Goal: Transaction & Acquisition: Purchase product/service

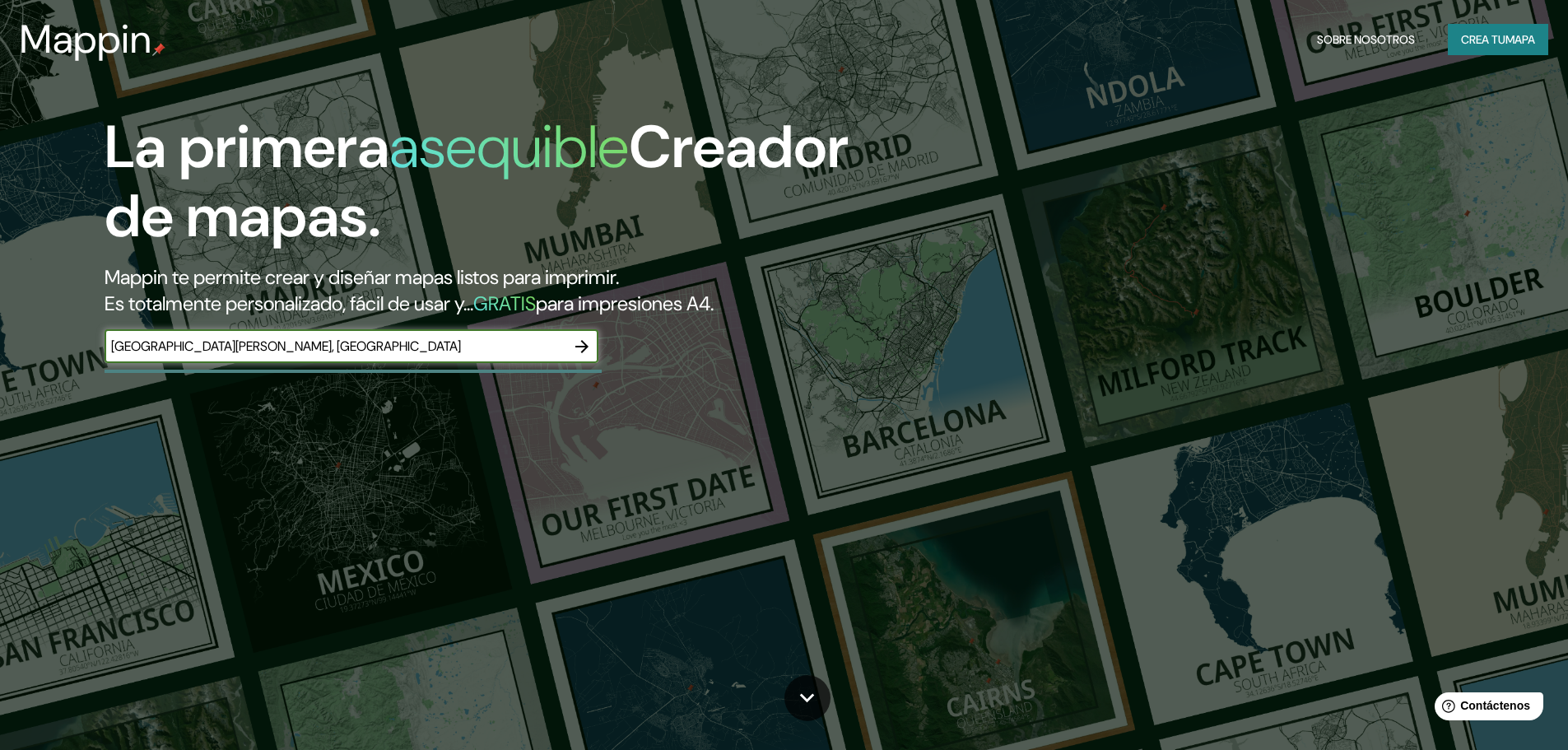
type input "[GEOGRAPHIC_DATA][PERSON_NAME], [GEOGRAPHIC_DATA]"
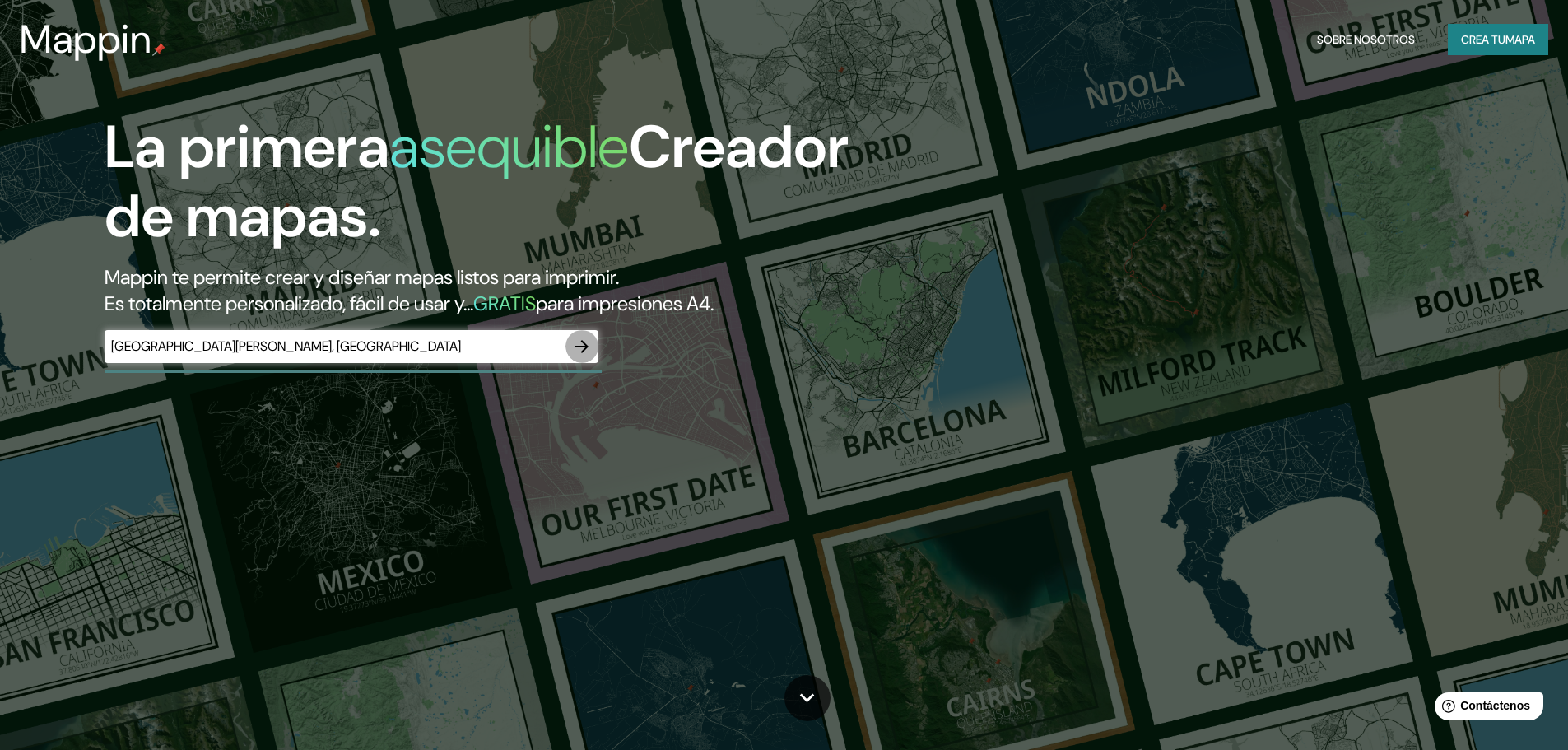
click at [578, 347] on icon "button" at bounding box center [582, 346] width 20 height 20
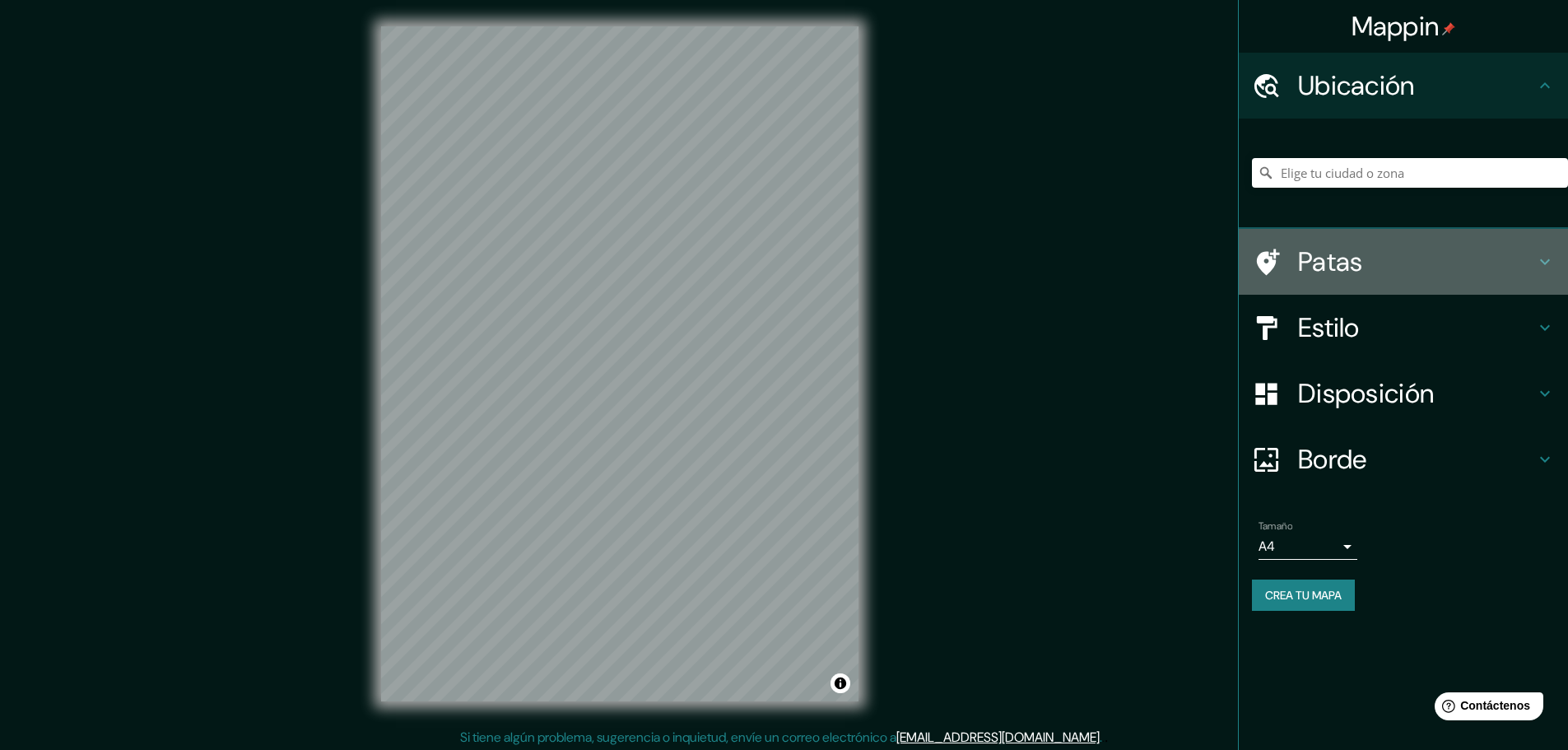
click at [1364, 264] on h4 "Patas" at bounding box center [1416, 261] width 237 height 33
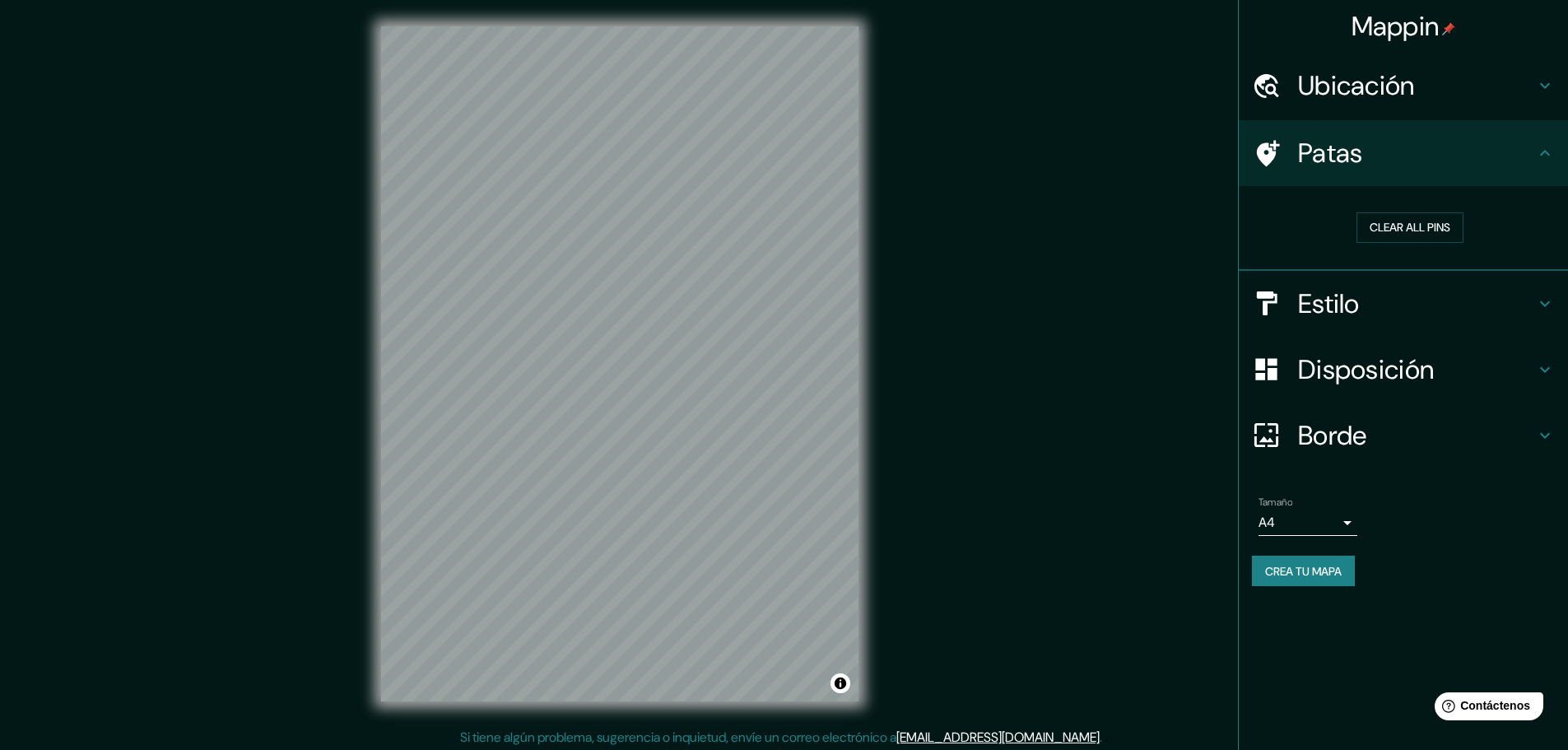
click at [1380, 171] on div "Patas" at bounding box center [1403, 153] width 329 height 65
click at [1421, 225] on button "Clear all pins" at bounding box center [1410, 227] width 107 height 31
click at [1538, 153] on icon at bounding box center [1545, 153] width 20 height 20
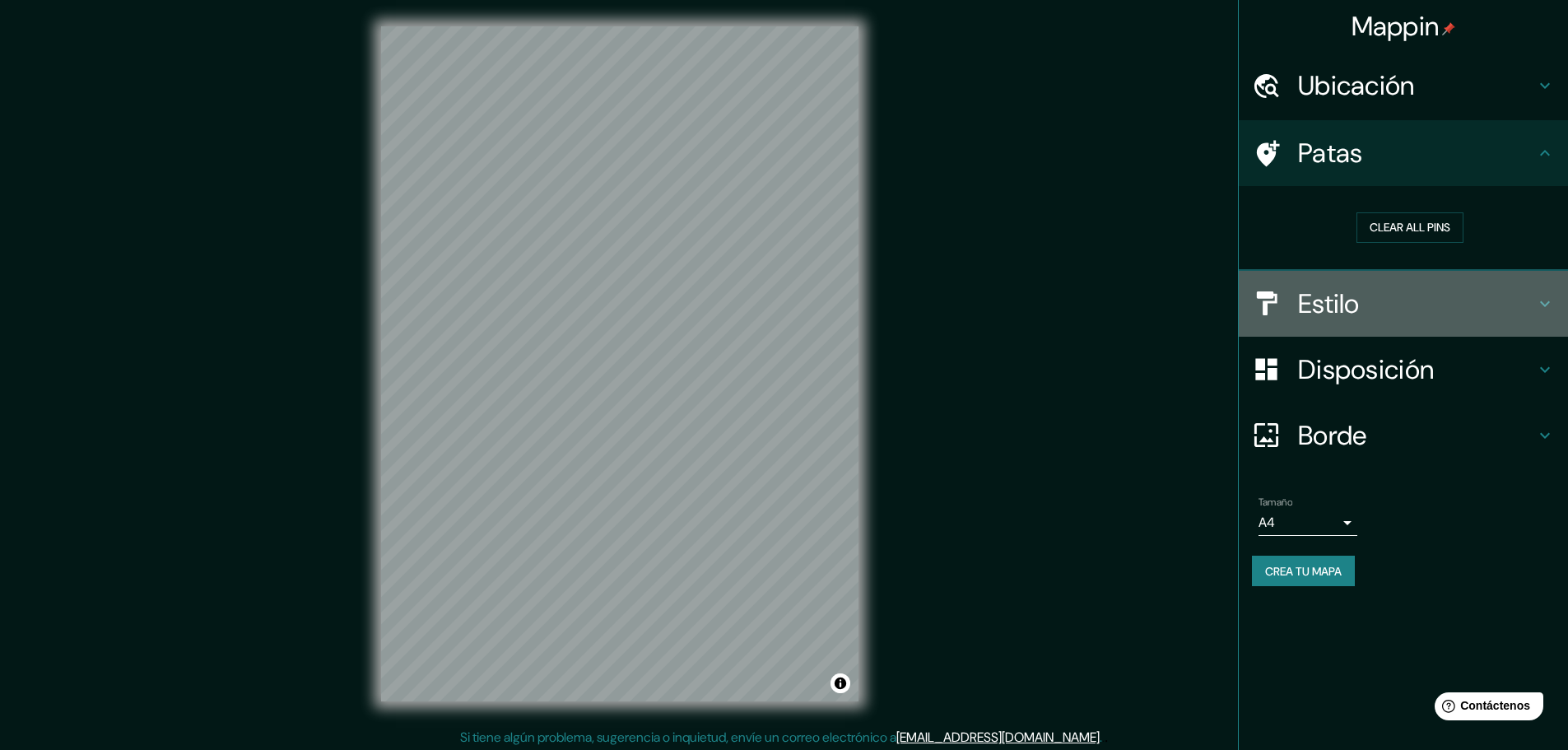
click at [1525, 303] on h4 "Estilo" at bounding box center [1416, 304] width 237 height 33
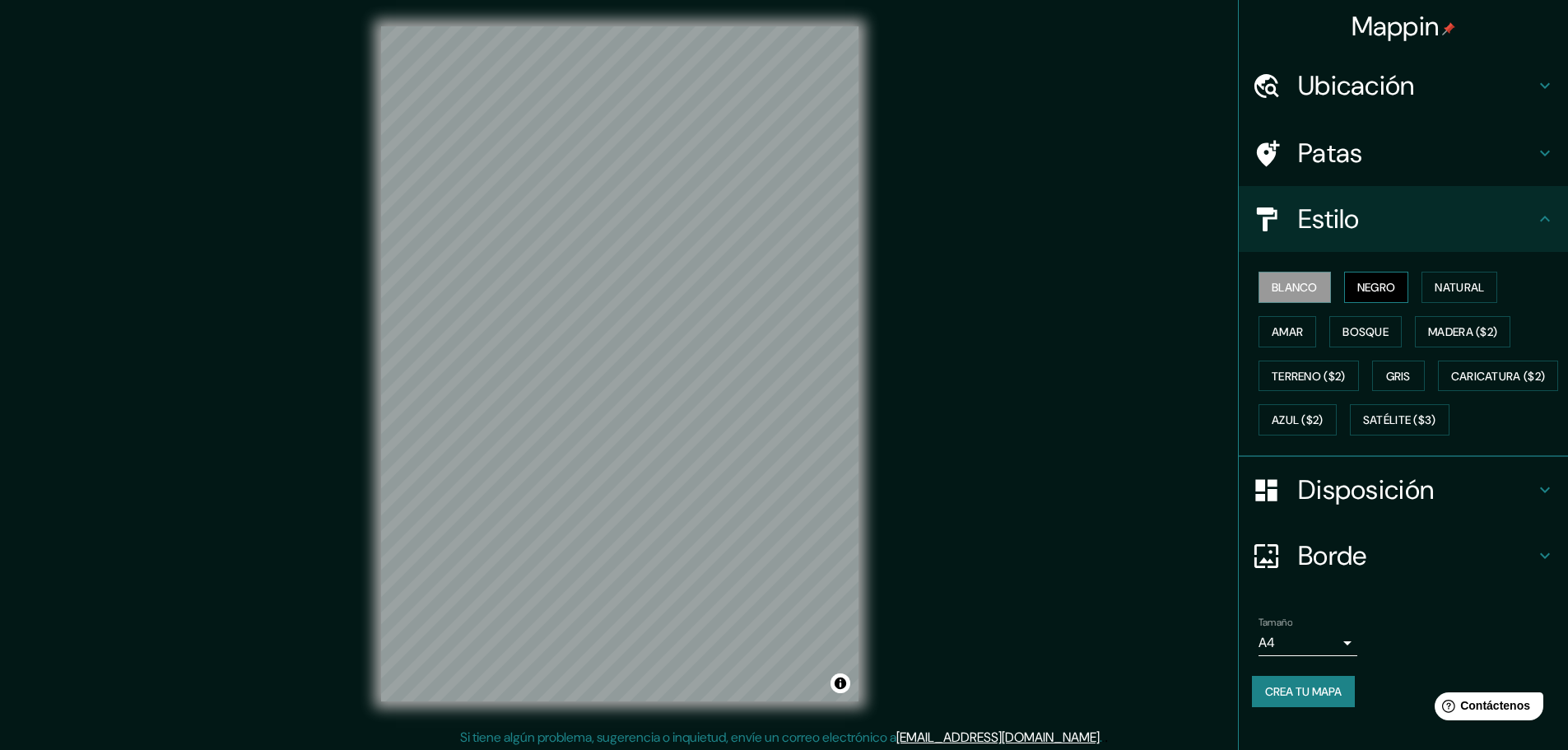
click at [1357, 283] on font "Negro" at bounding box center [1376, 287] width 39 height 15
click at [1434, 293] on font "Natural" at bounding box center [1459, 287] width 50 height 15
click at [1293, 334] on button "Amar" at bounding box center [1287, 332] width 58 height 32
click at [1344, 331] on font "Bosque" at bounding box center [1365, 331] width 46 height 15
click at [1440, 341] on font "Madera ($2)" at bounding box center [1463, 332] width 69 height 22
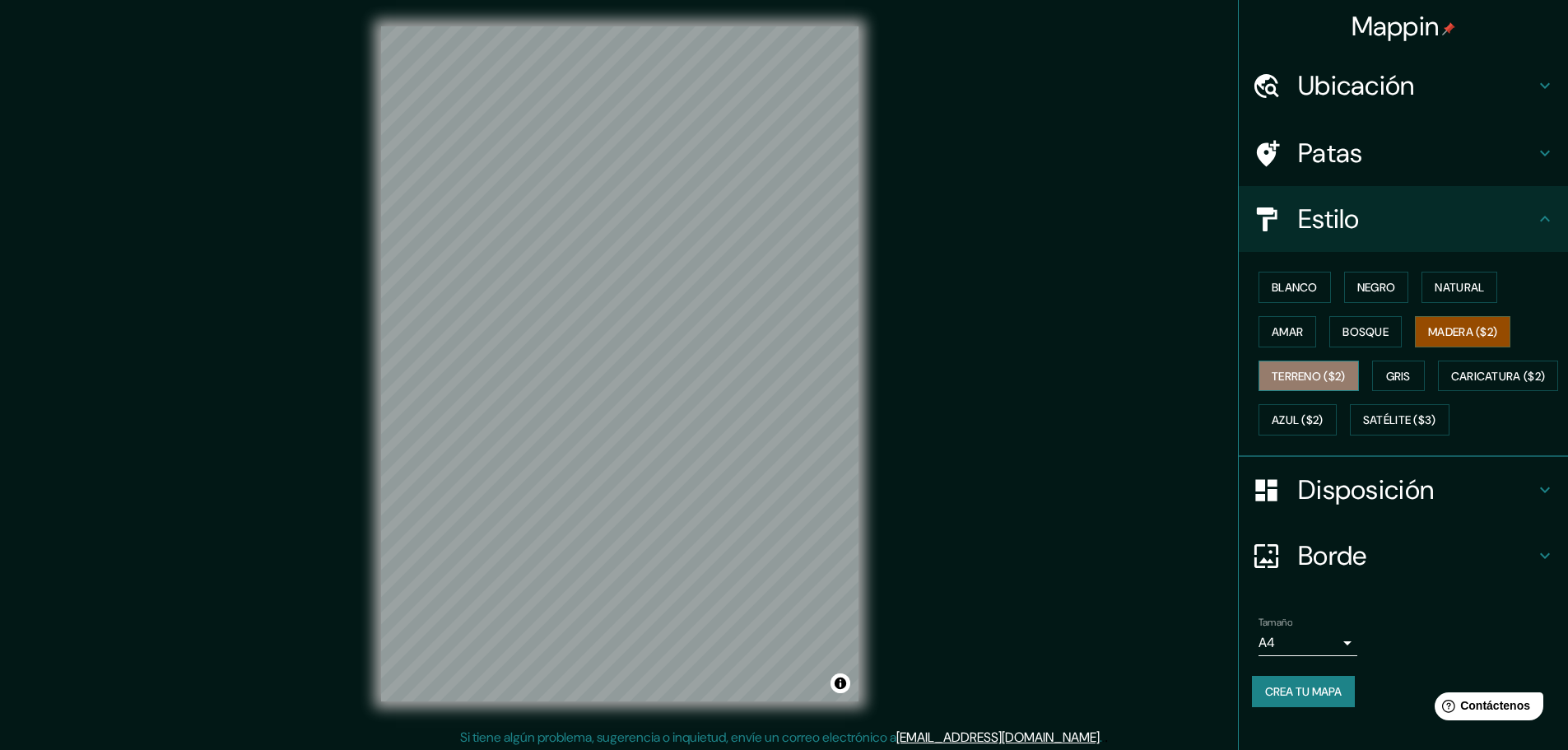
click at [1304, 374] on font "Terreno ($2)" at bounding box center [1308, 376] width 74 height 15
click at [1376, 375] on button "Gris" at bounding box center [1397, 376] width 53 height 32
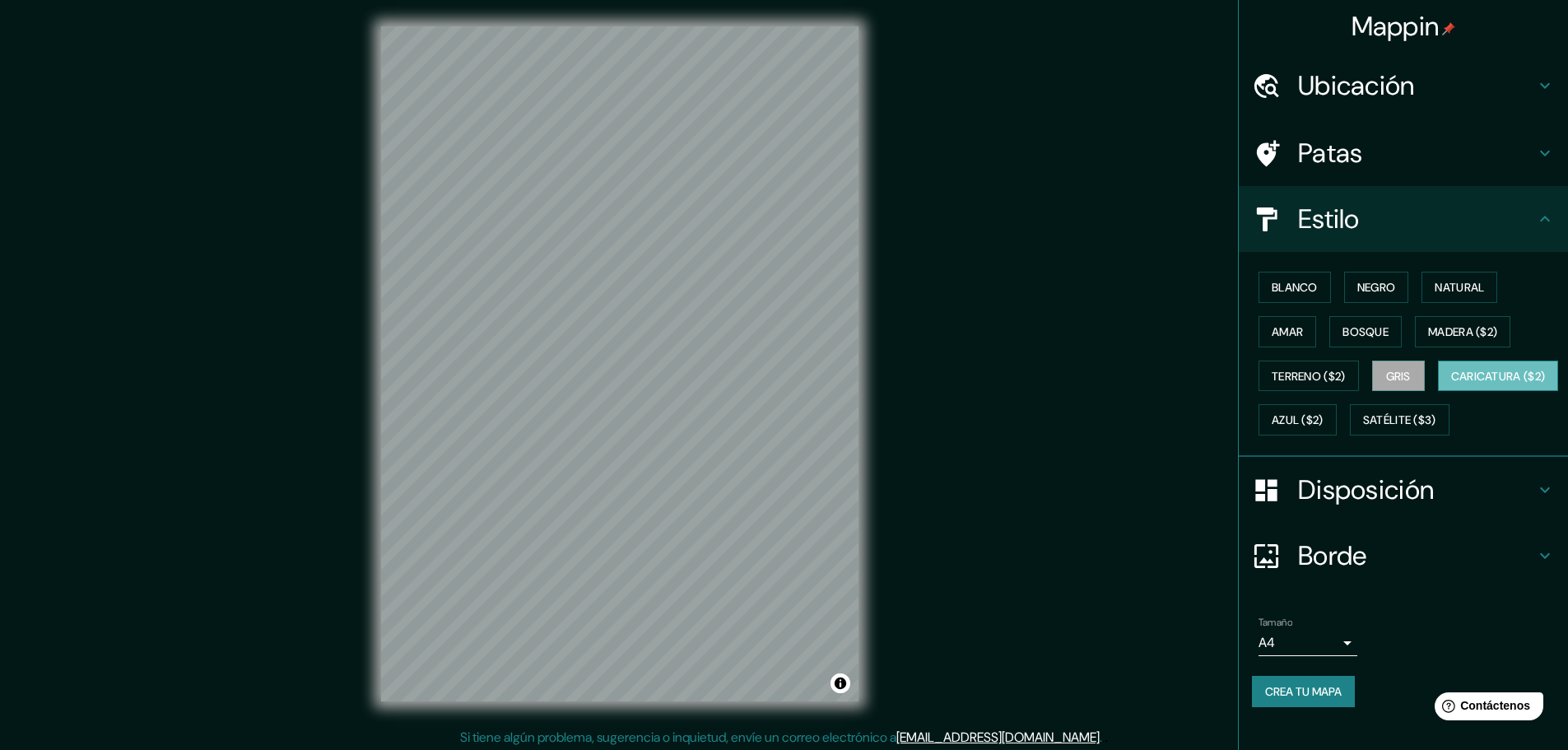
click at [1451, 384] on font "Caricatura ($2)" at bounding box center [1498, 376] width 94 height 15
click at [1323, 419] on font "Azul ($2)" at bounding box center [1297, 421] width 52 height 15
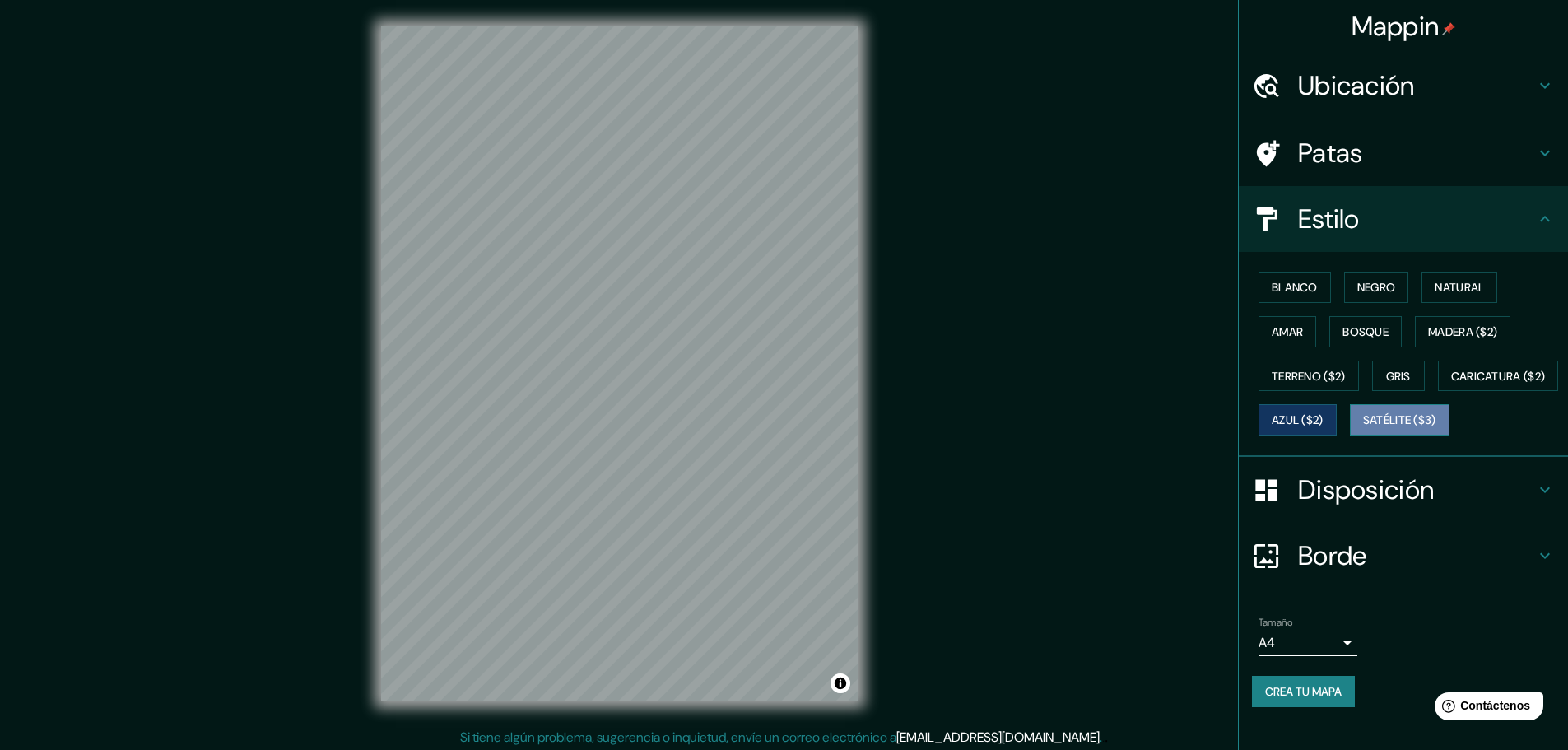
click at [1363, 429] on font "Satélite ($3)" at bounding box center [1399, 421] width 73 height 15
click at [1380, 334] on font "Bosque" at bounding box center [1365, 331] width 46 height 15
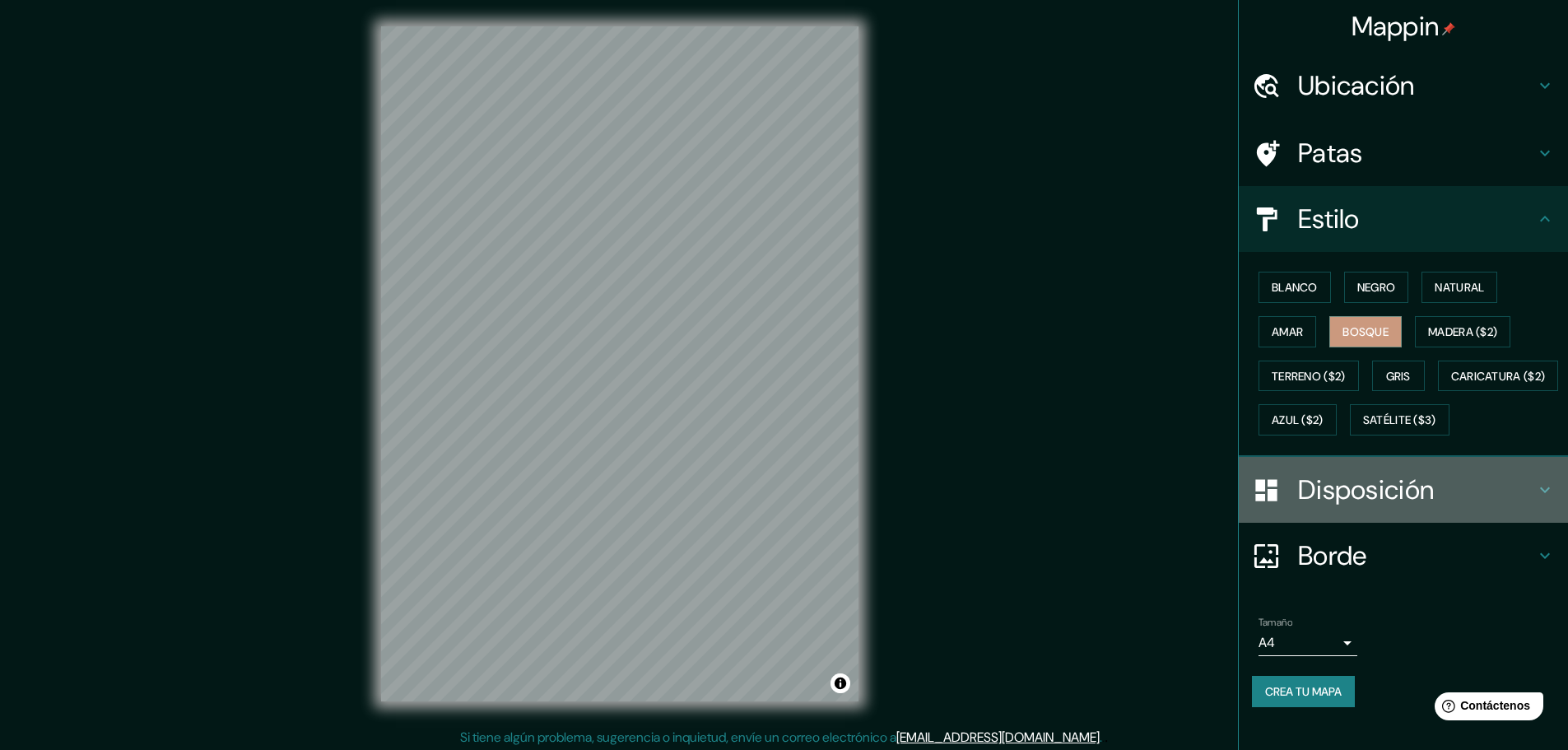
click at [1509, 506] on h4 "Disposición" at bounding box center [1416, 489] width 237 height 33
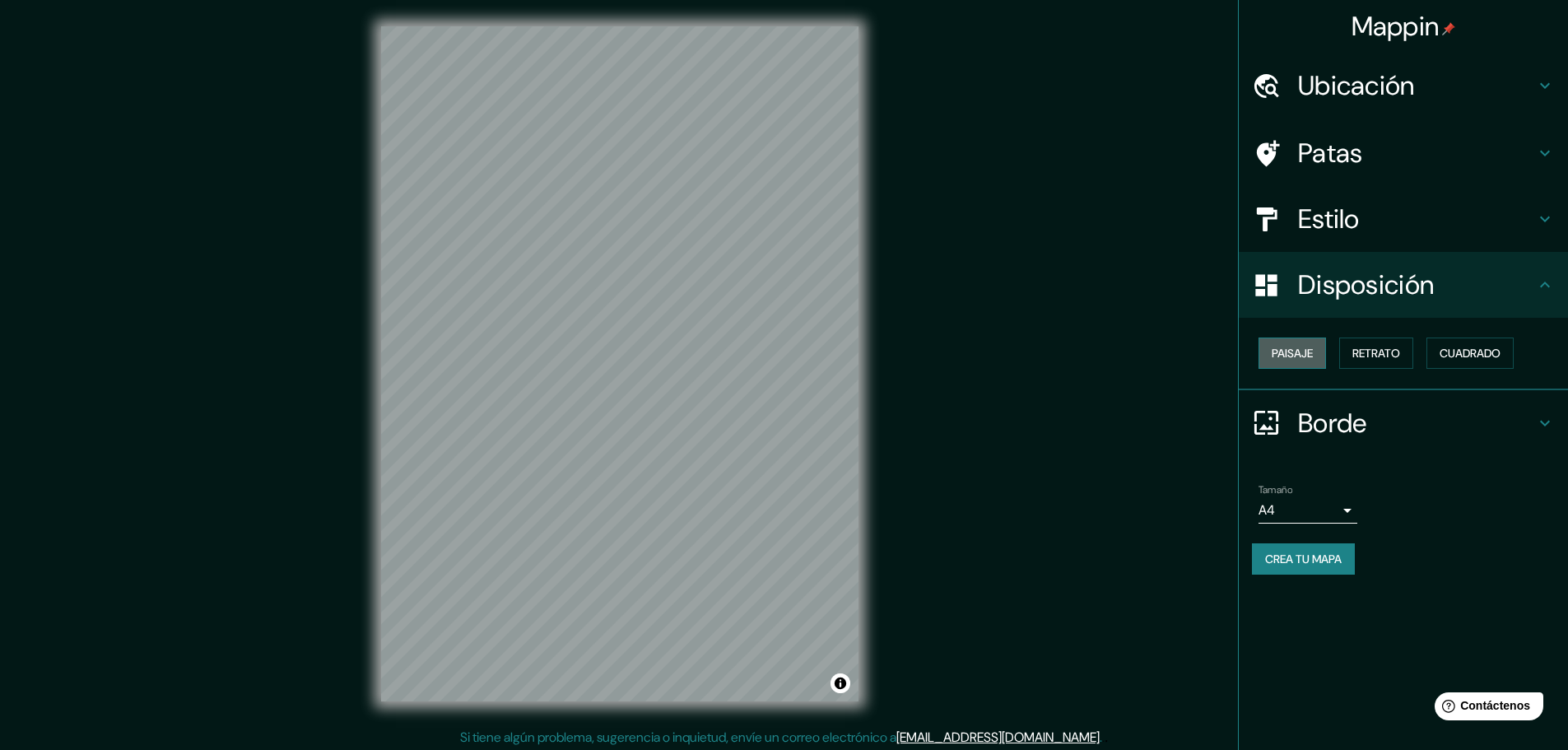
click at [1306, 341] on button "Paisaje" at bounding box center [1292, 353] width 67 height 32
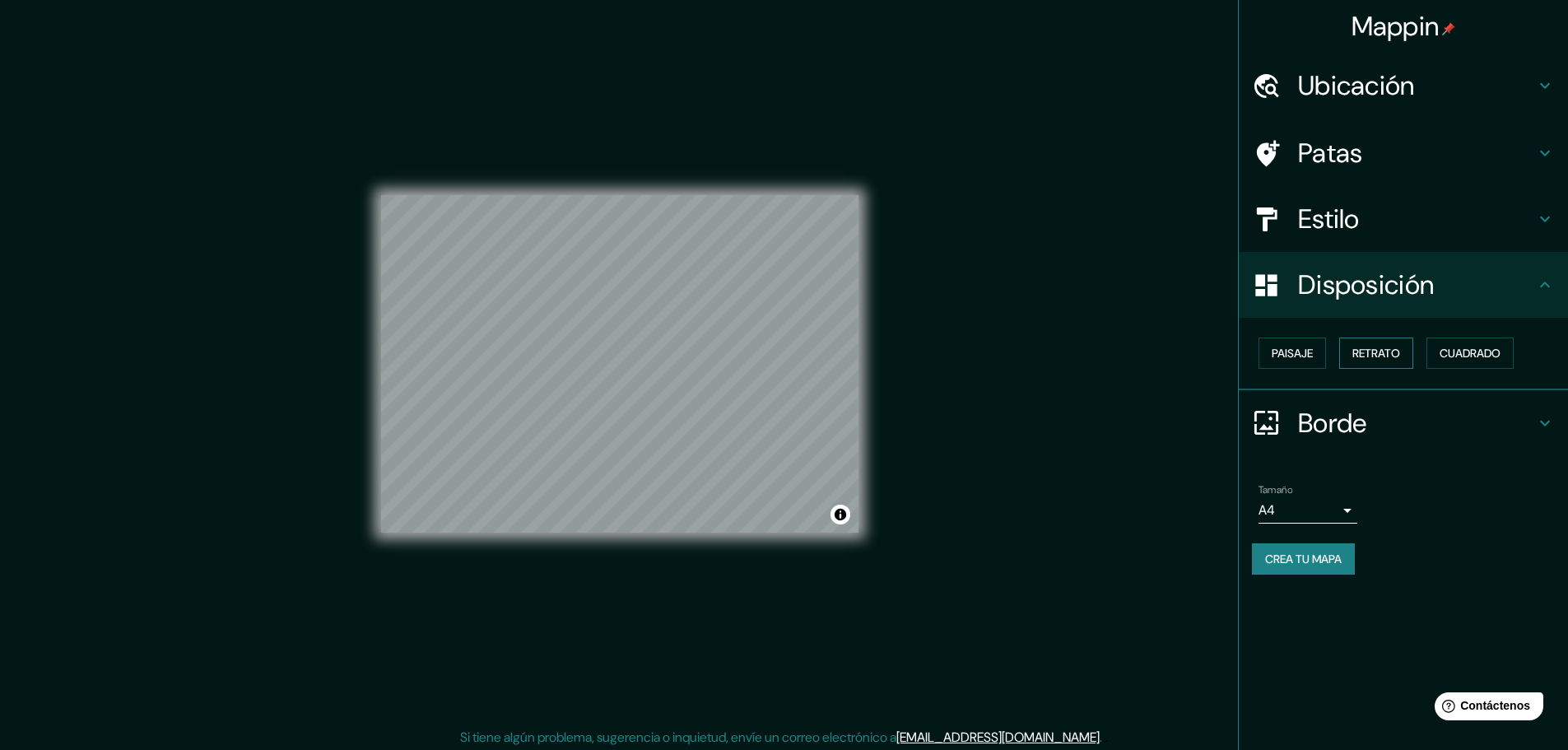
click at [1371, 351] on font "Retrato" at bounding box center [1376, 353] width 48 height 15
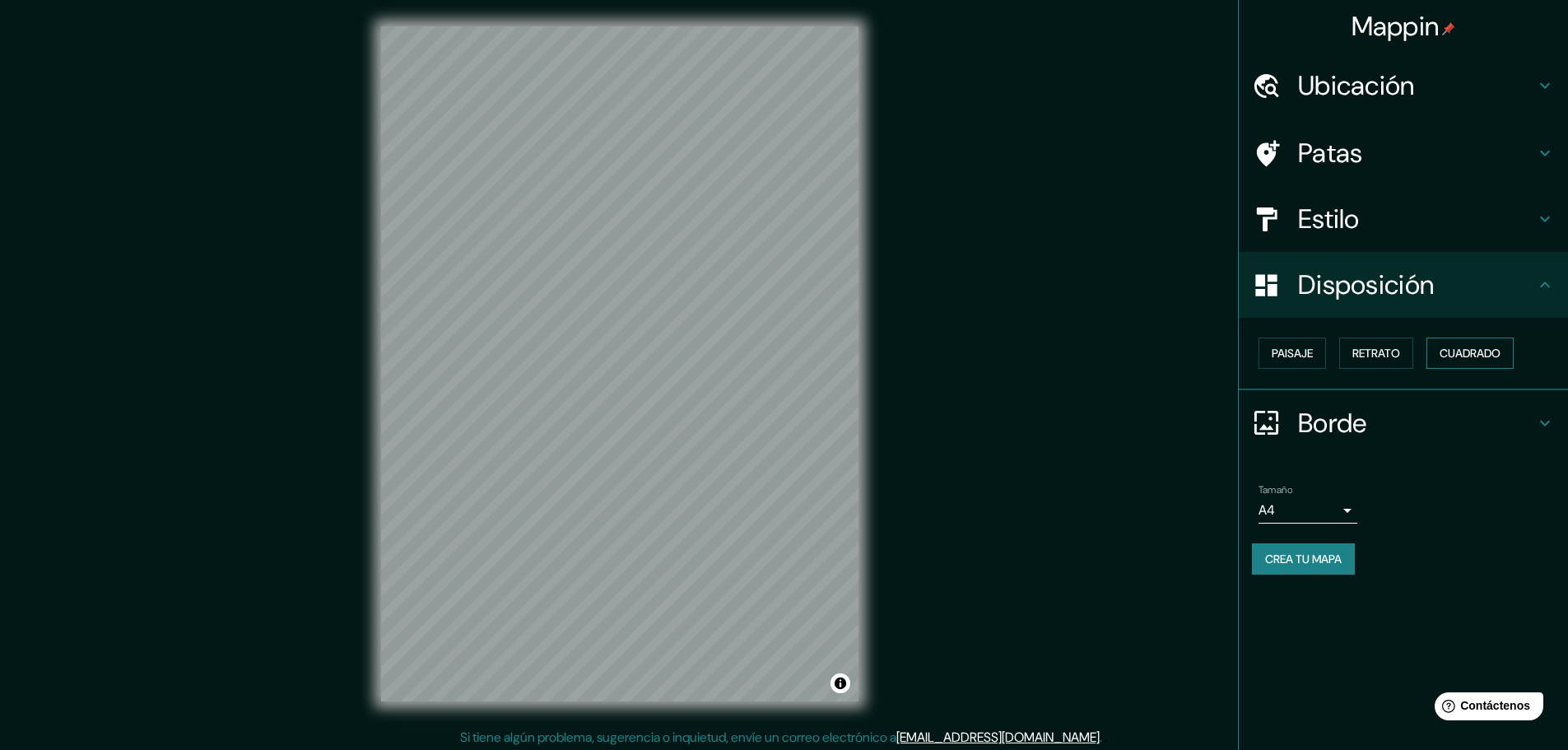
click at [1452, 355] on font "Cuadrado" at bounding box center [1469, 353] width 60 height 15
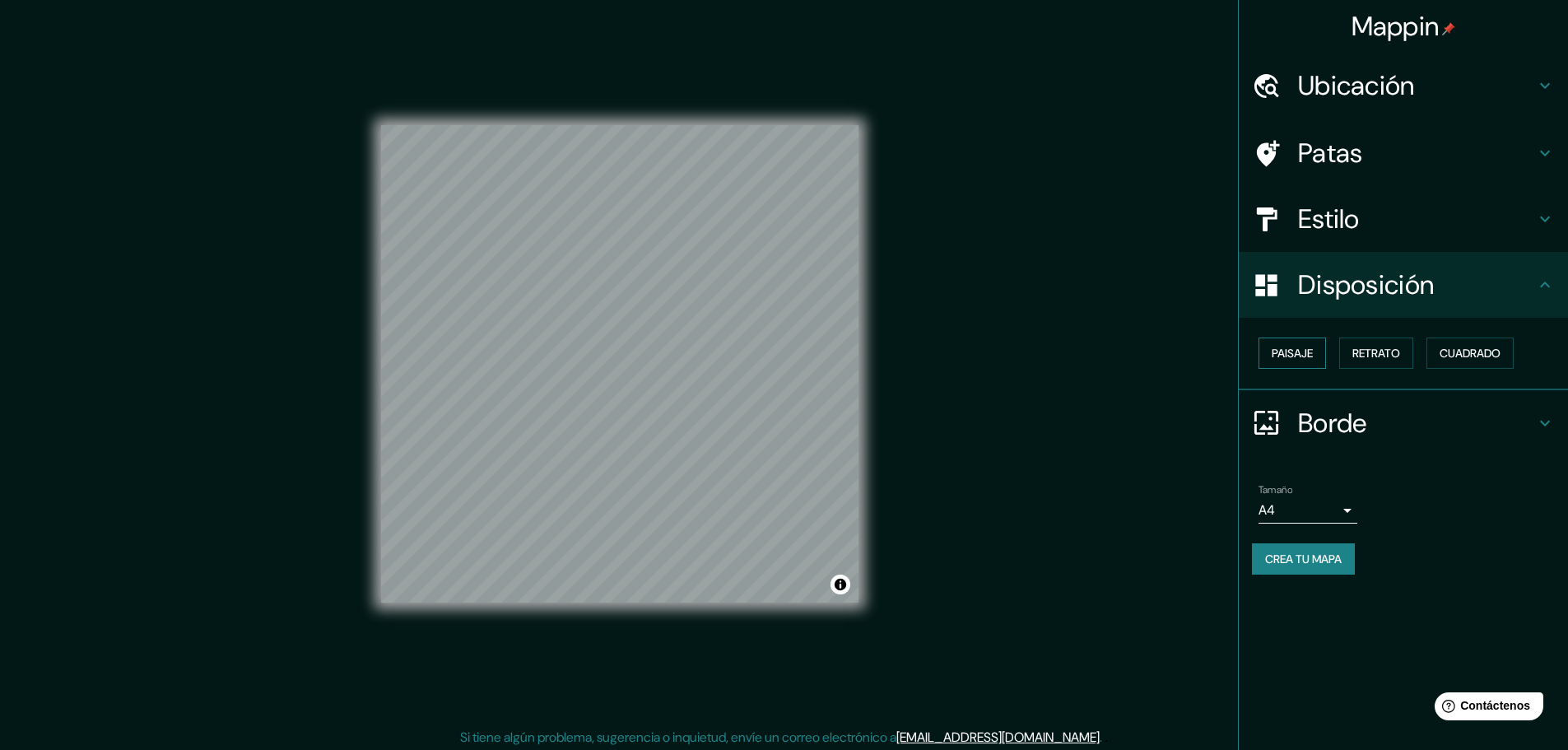
click at [1305, 353] on font "Paisaje" at bounding box center [1291, 353] width 41 height 15
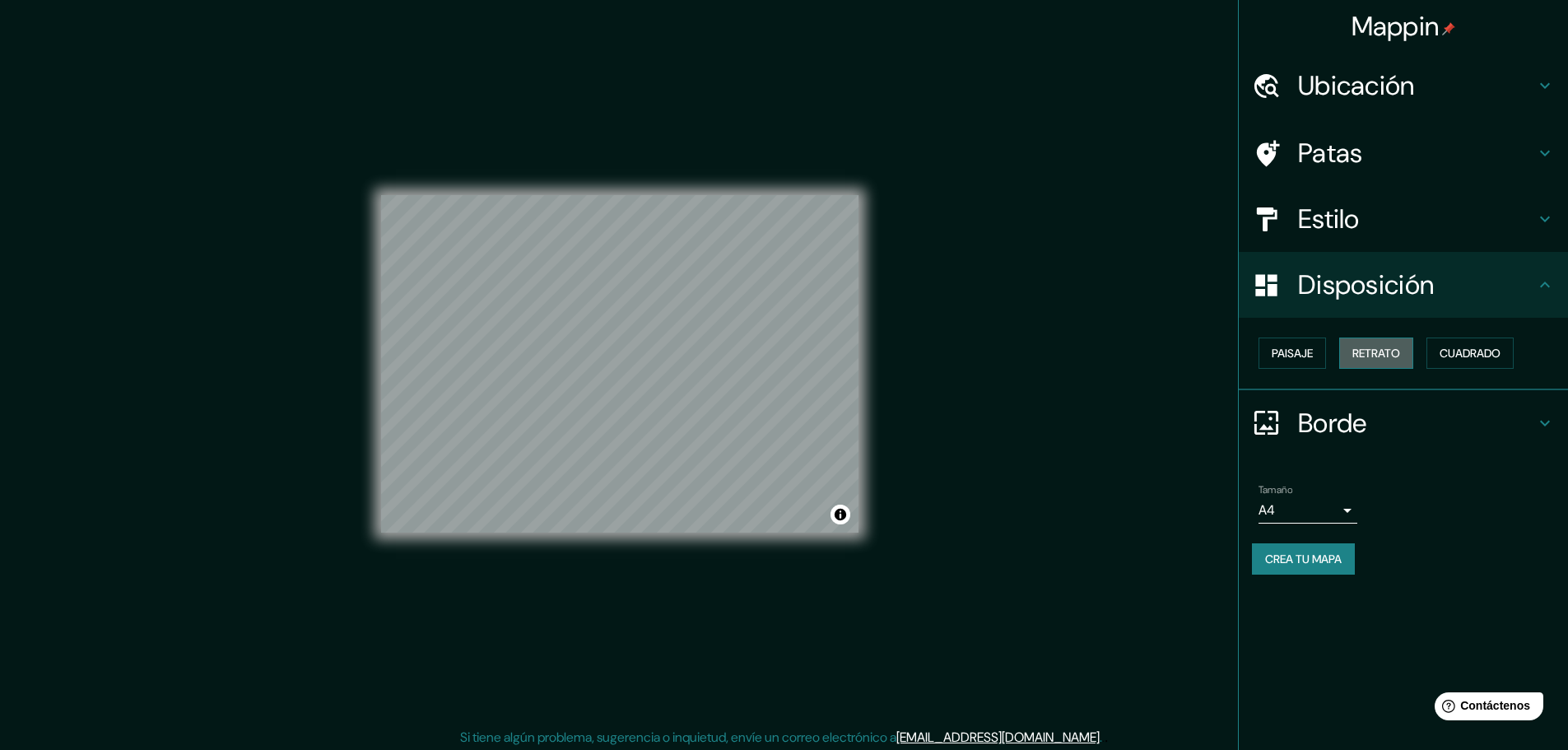
click at [1370, 355] on font "Retrato" at bounding box center [1376, 353] width 48 height 15
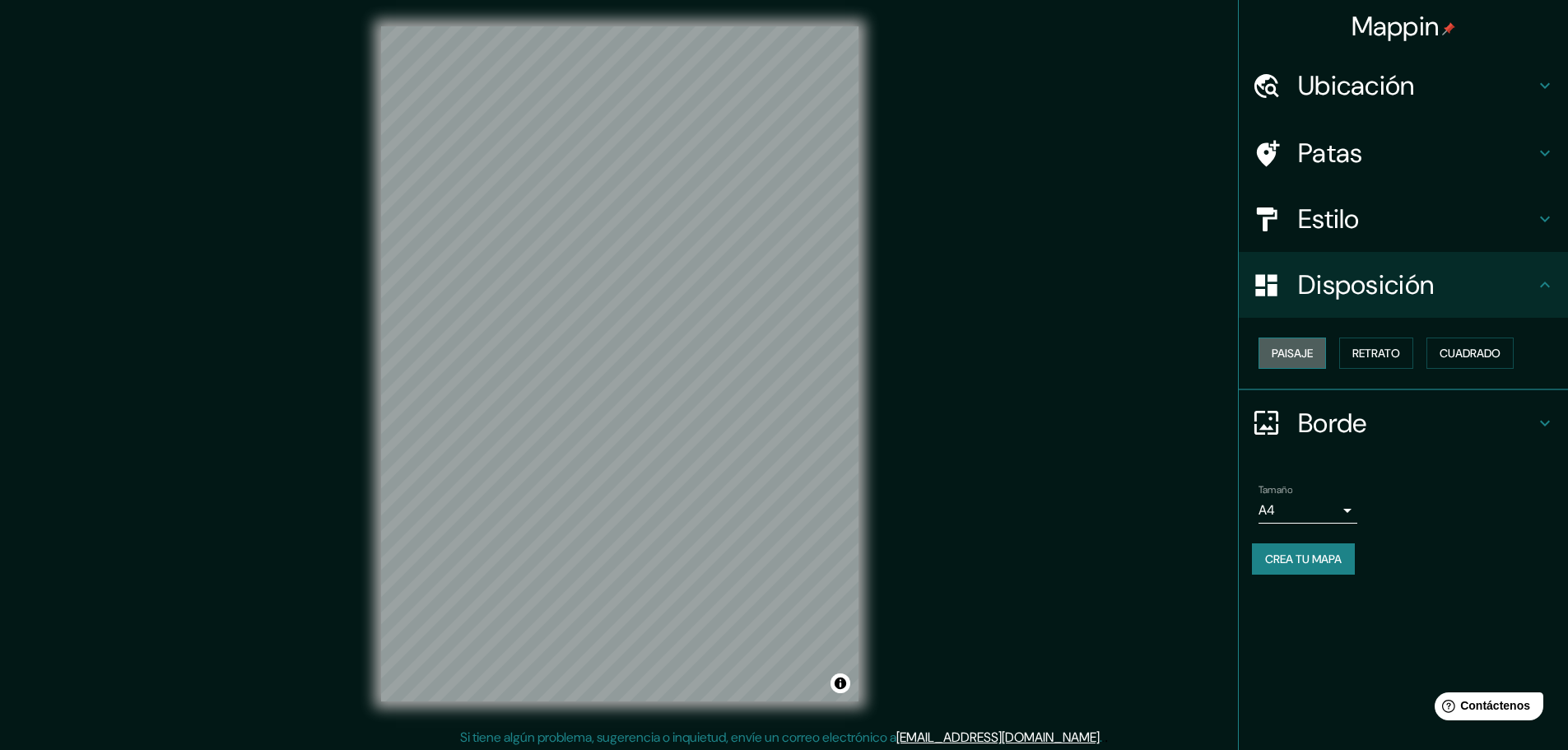
click at [1284, 355] on font "Paisaje" at bounding box center [1291, 353] width 41 height 15
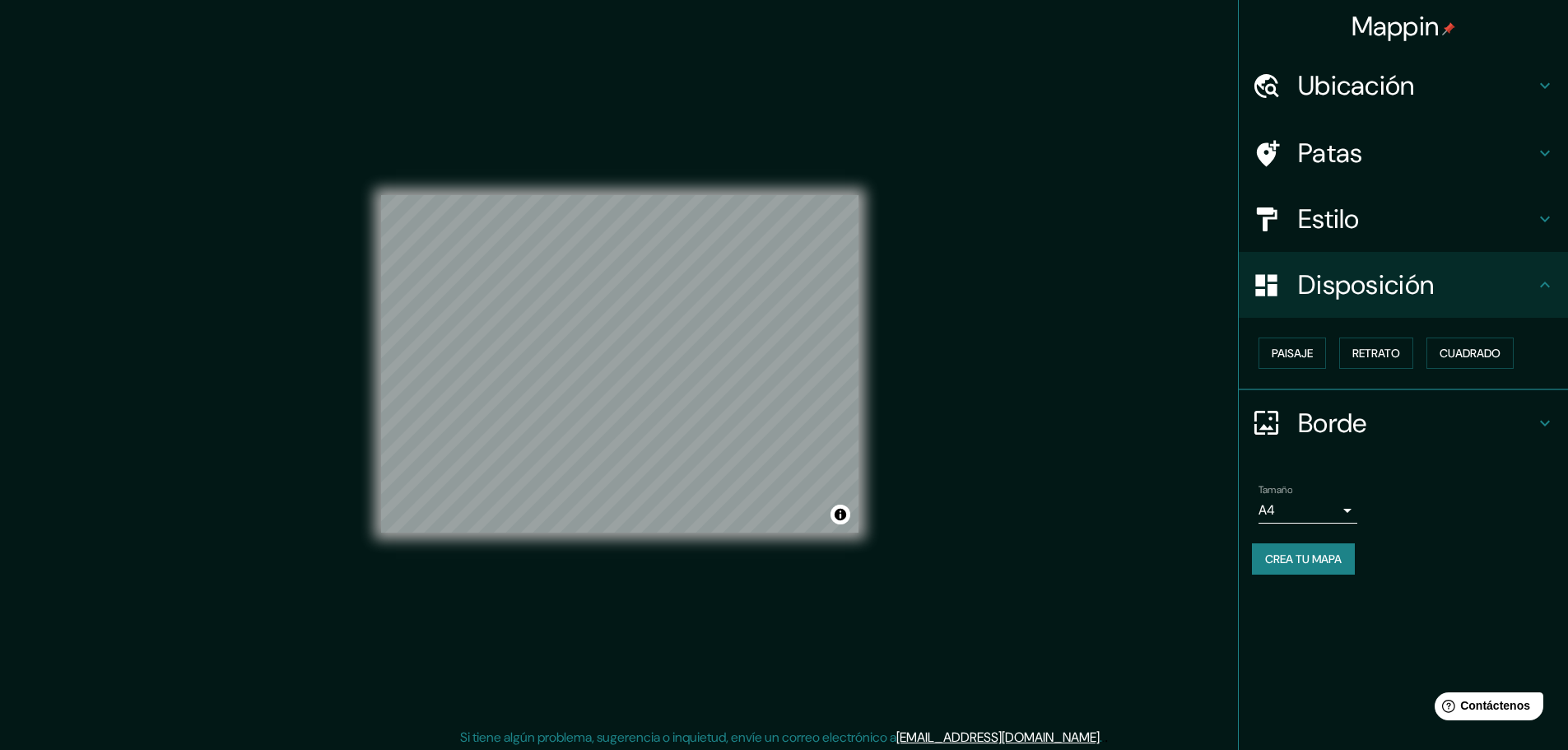
click at [1515, 417] on h4 "Borde" at bounding box center [1416, 423] width 237 height 33
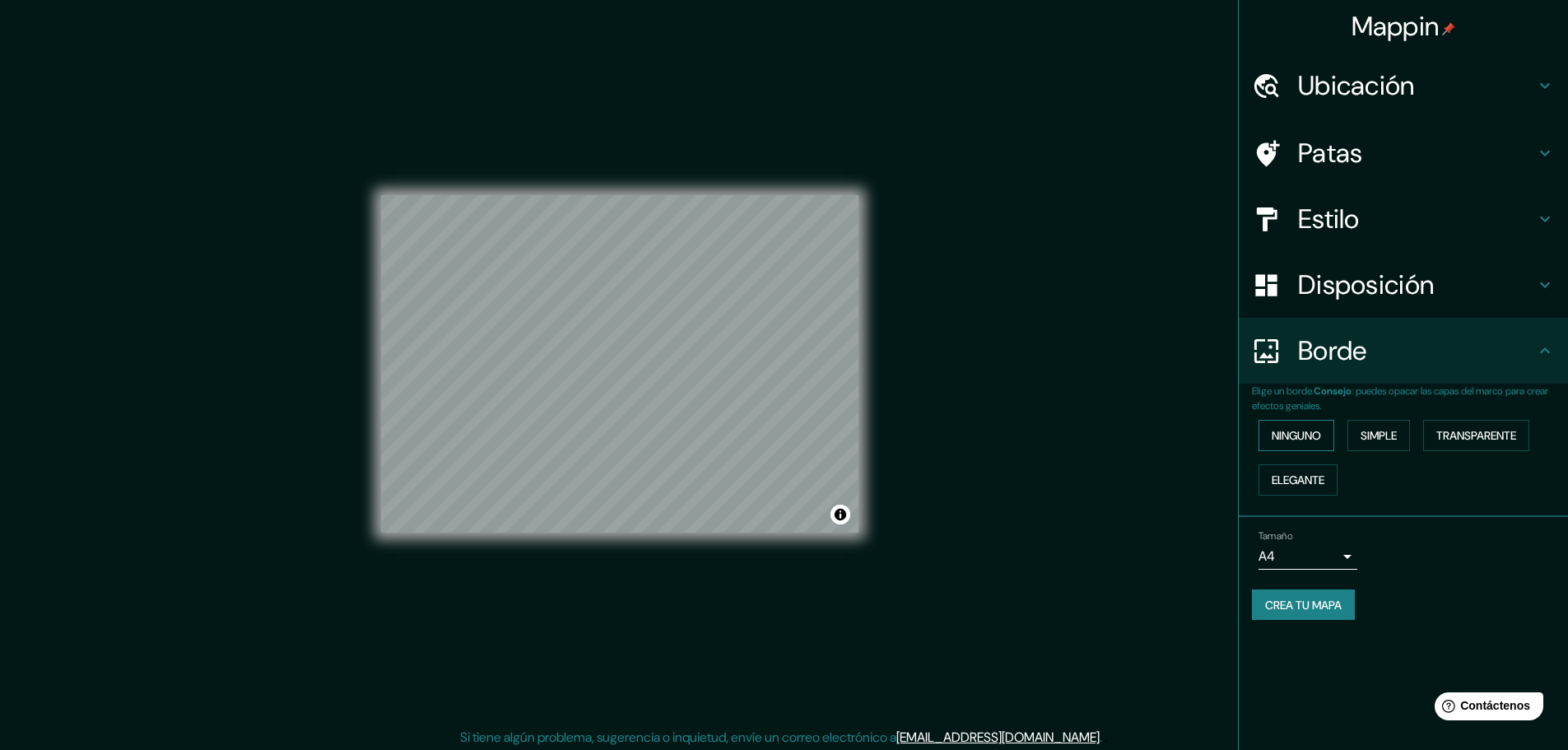
click at [1319, 436] on font "Ninguno" at bounding box center [1296, 436] width 50 height 15
click at [1357, 438] on button "Simple" at bounding box center [1378, 436] width 62 height 32
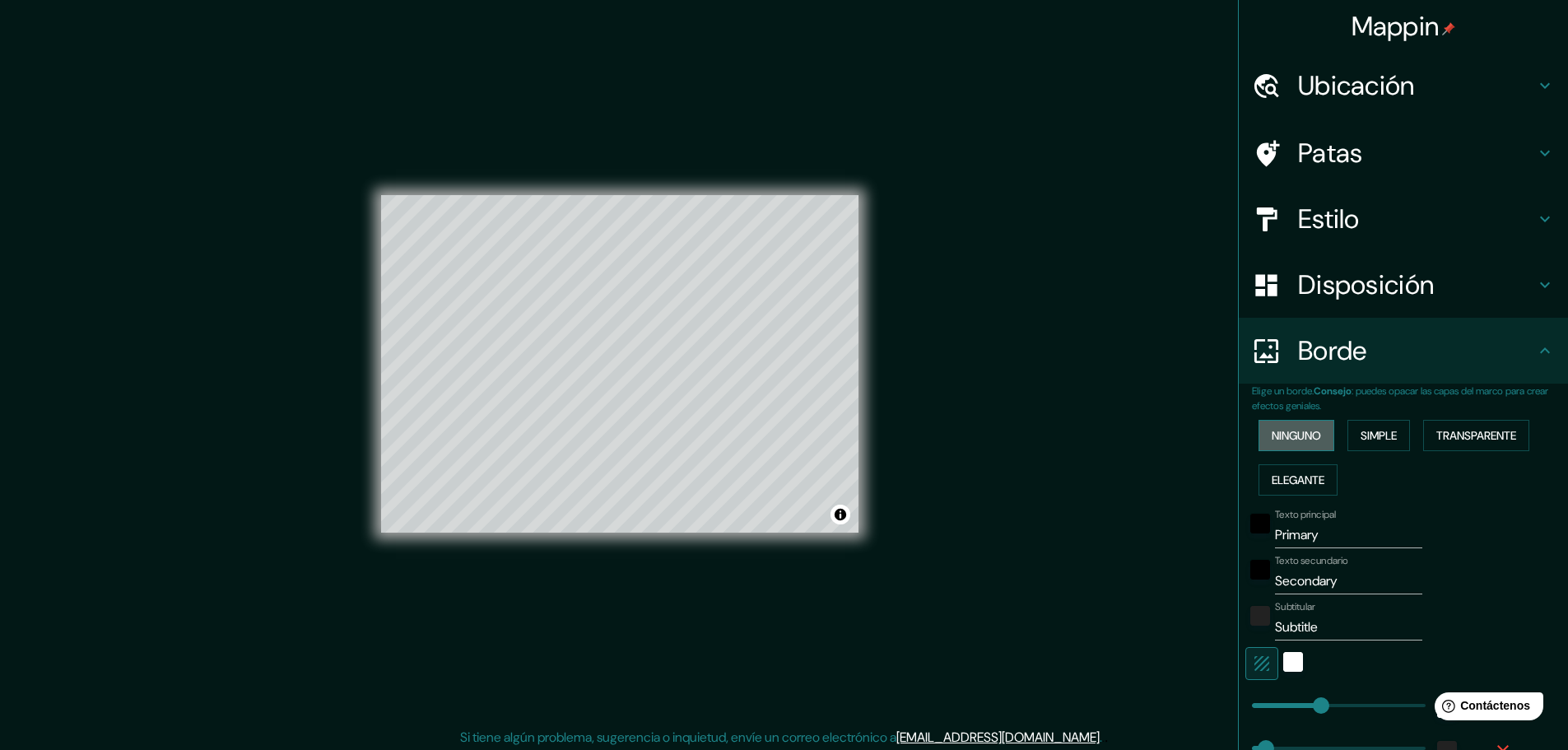
click at [1285, 440] on font "Ninguno" at bounding box center [1296, 436] width 50 height 15
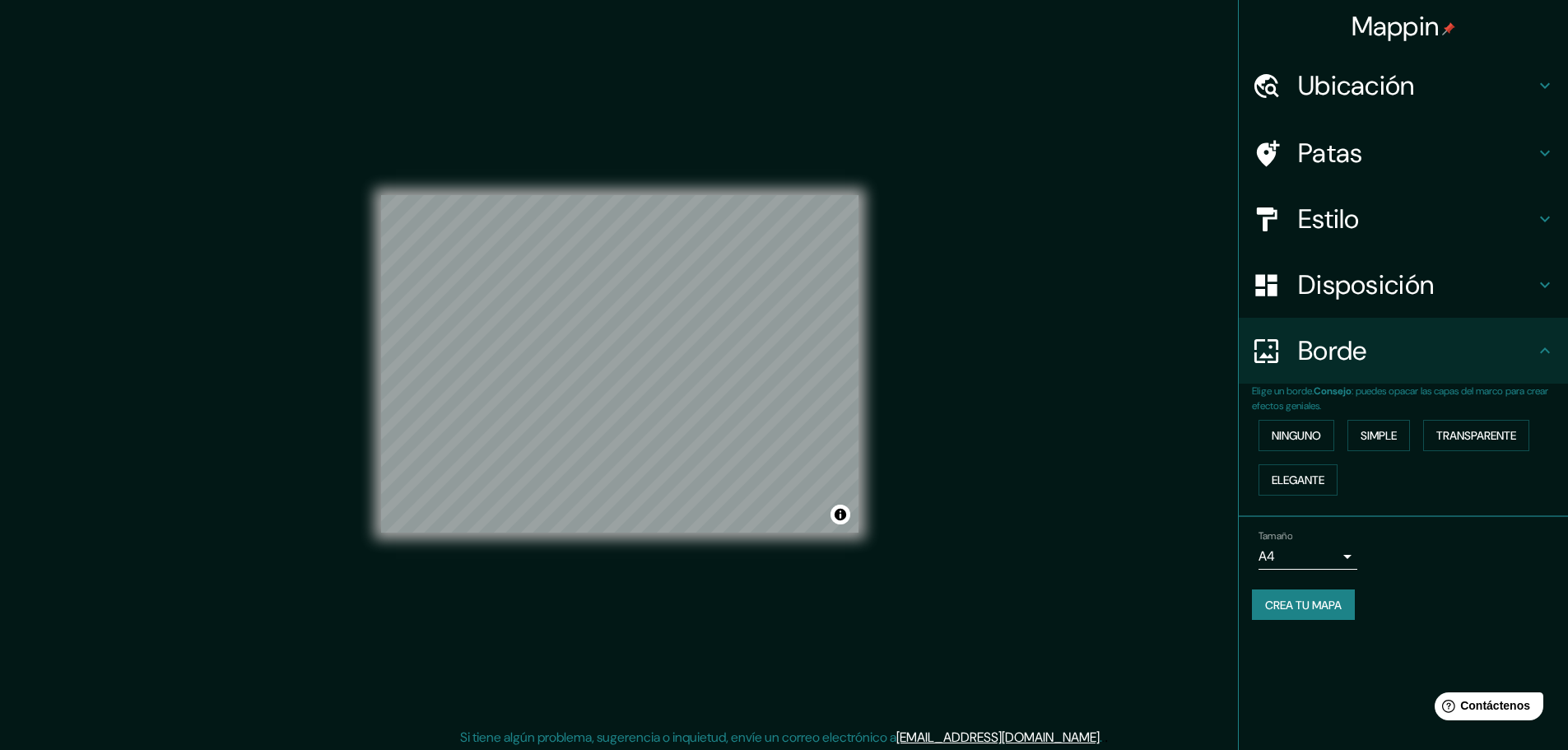
click at [1450, 440] on font "Transparente" at bounding box center [1476, 436] width 79 height 15
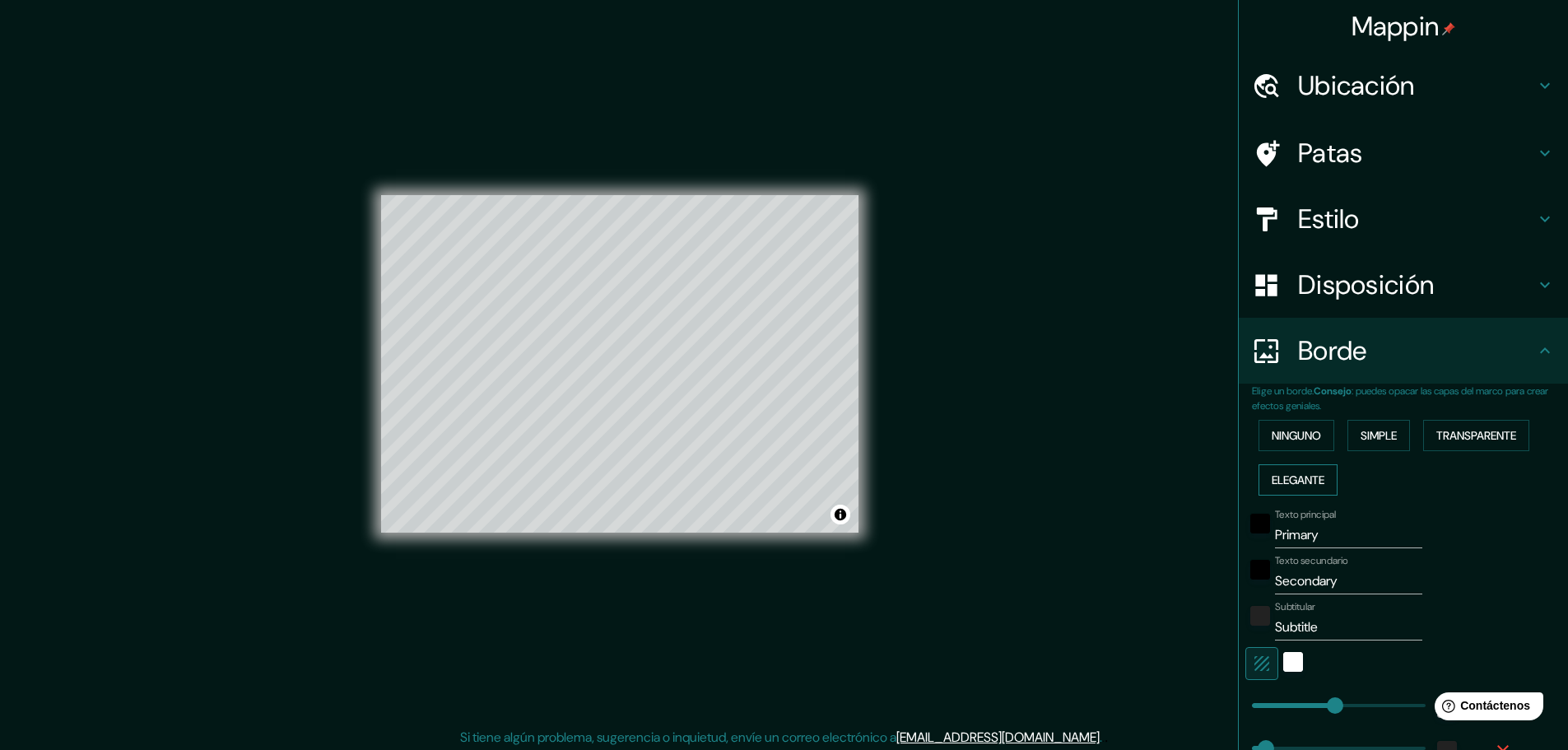
click at [1271, 474] on font "Elegante" at bounding box center [1297, 479] width 53 height 15
click at [1271, 433] on font "Ninguno" at bounding box center [1296, 436] width 50 height 15
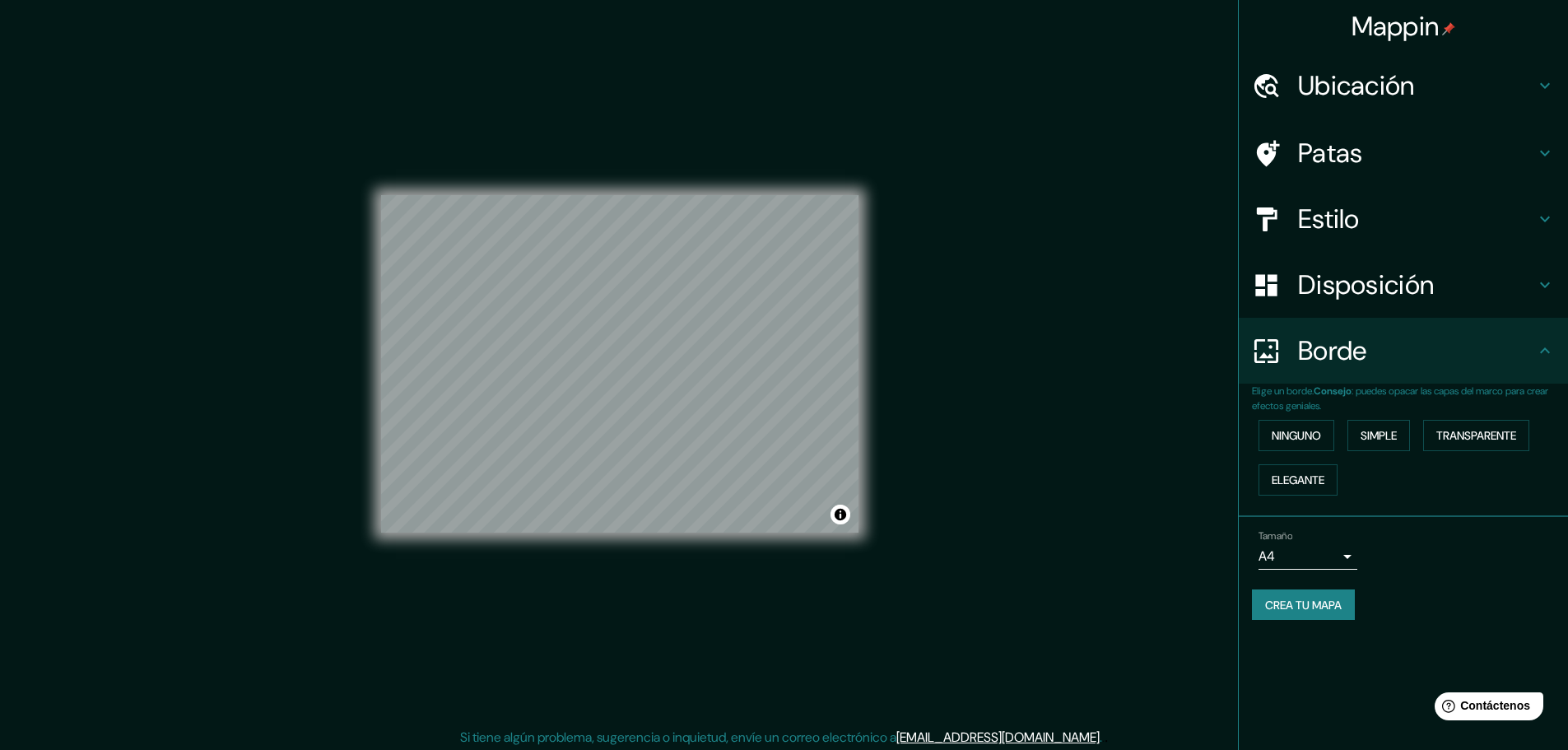
click at [1348, 552] on body "Mappin Ubicación Patas Estilo Disposición Borde Elige un borde. Consejo : puede…" at bounding box center [784, 375] width 1568 height 750
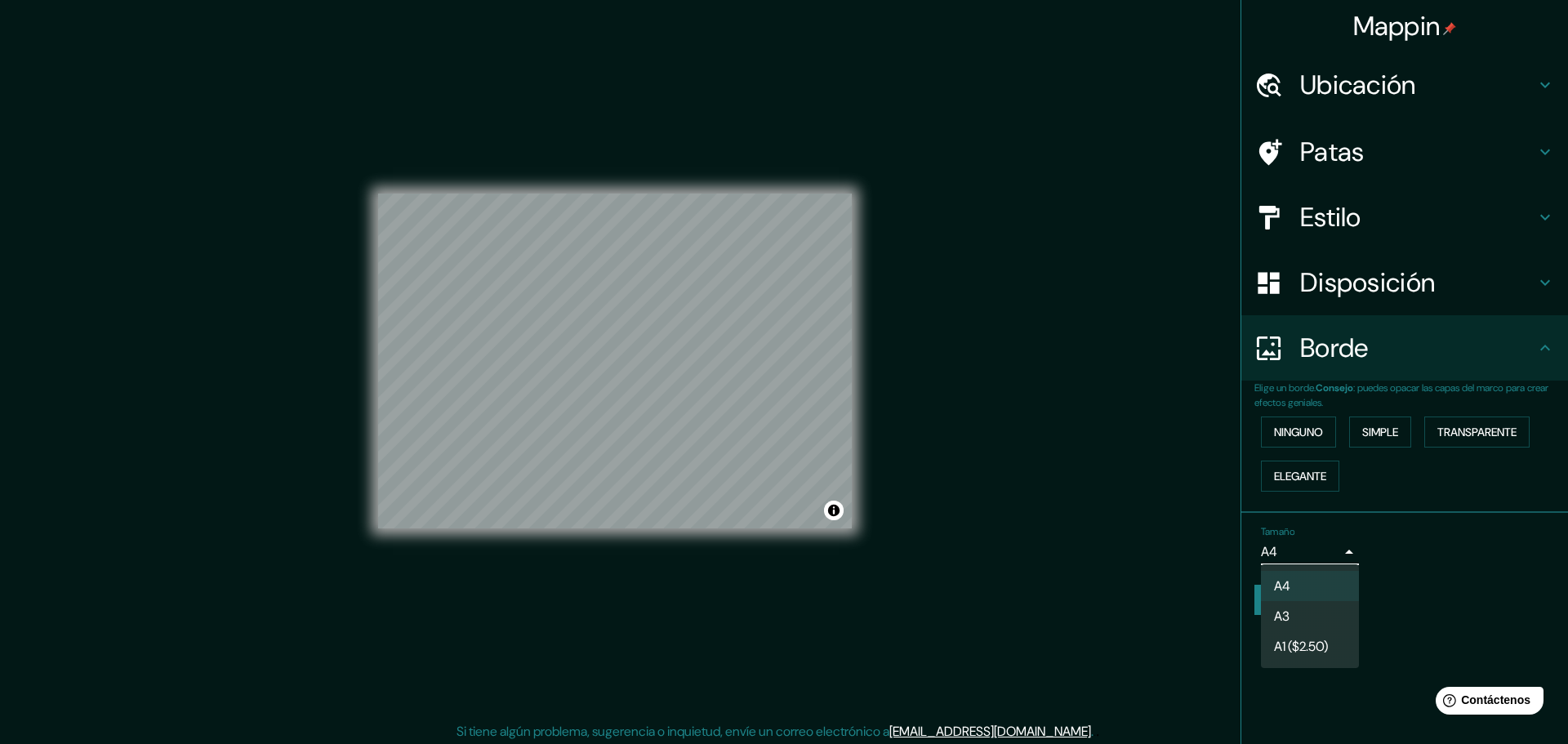
click at [1320, 613] on li "A3" at bounding box center [1310, 616] width 98 height 31
type input "a4"
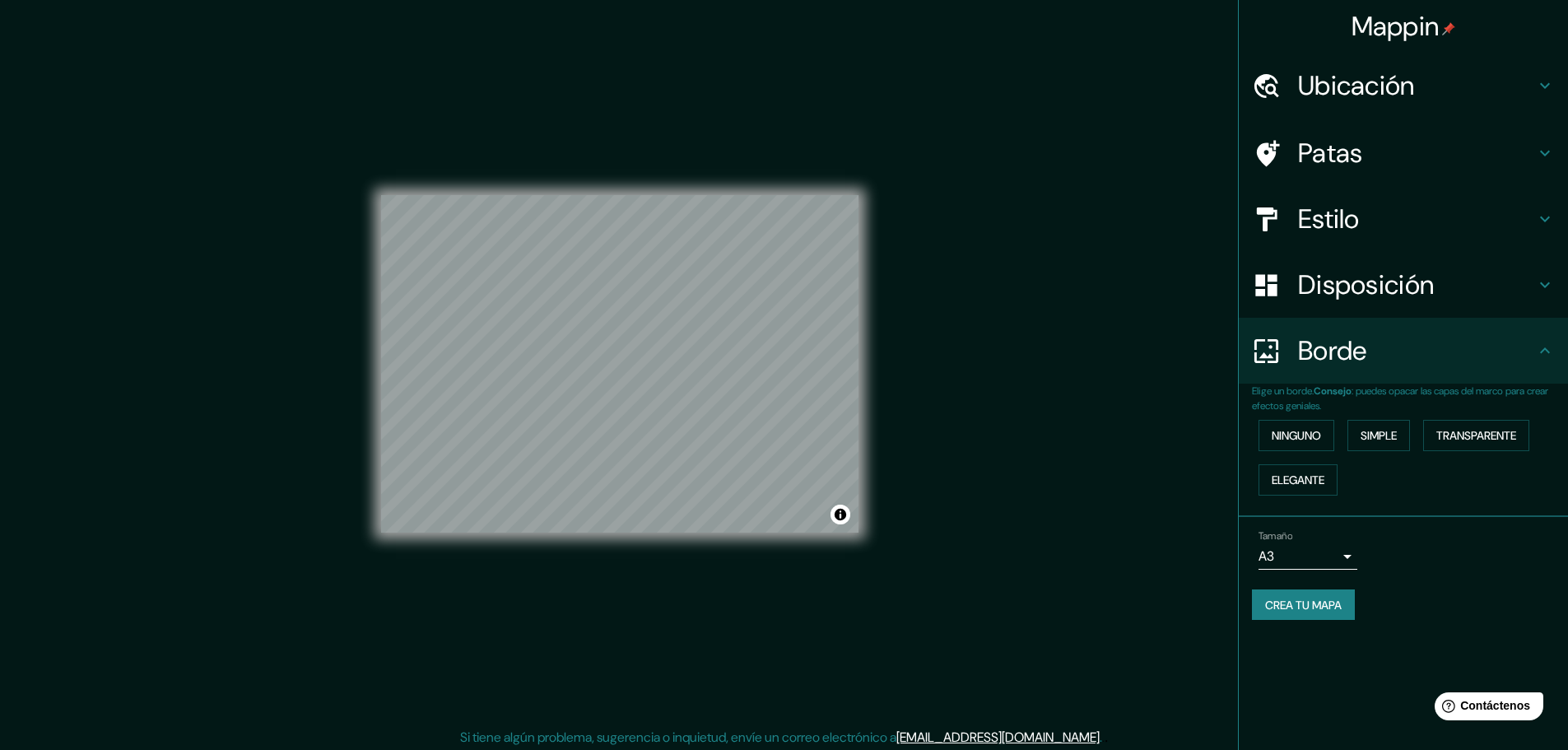
click at [1492, 352] on h4 "Borde" at bounding box center [1416, 350] width 237 height 33
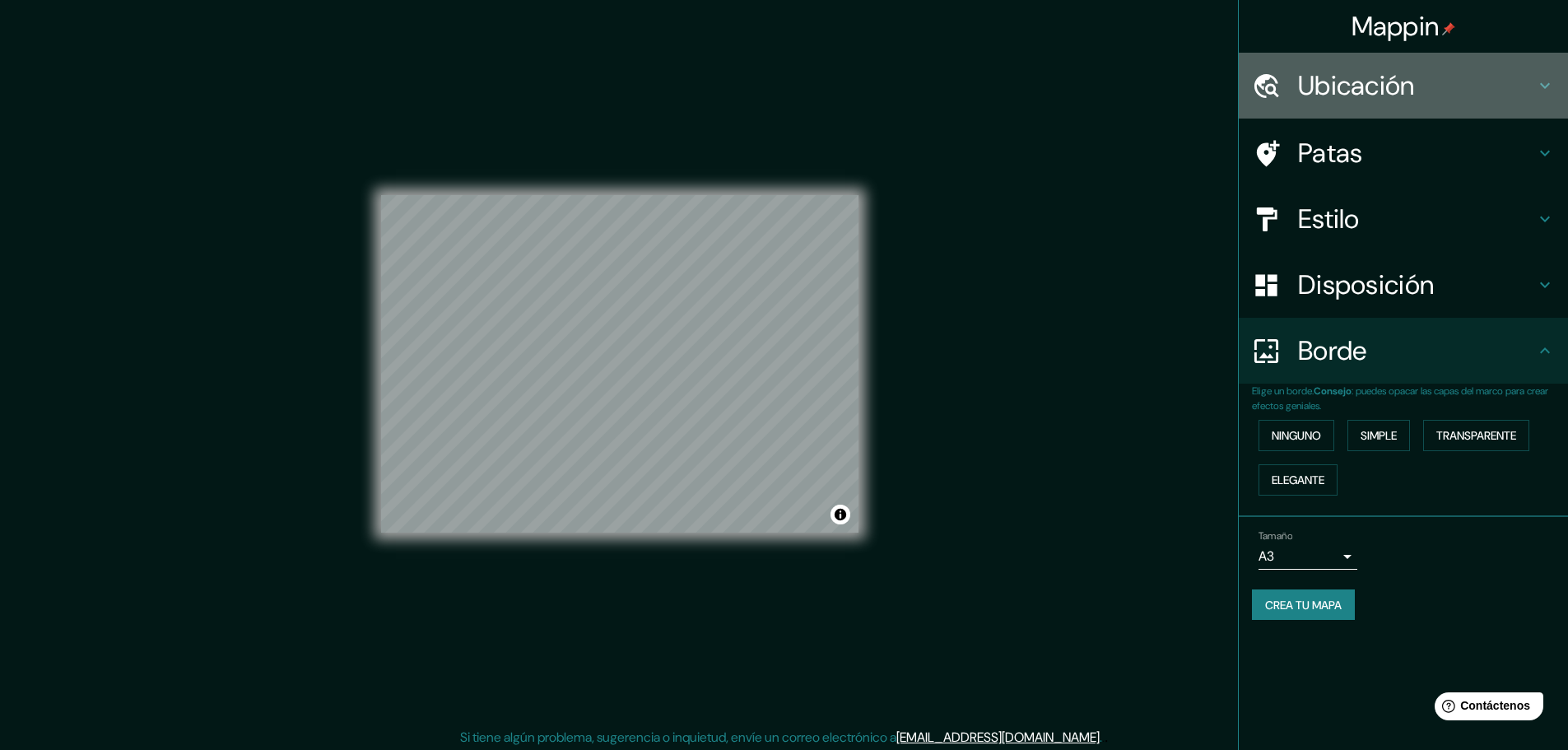
click at [1477, 101] on h4 "Ubicación" at bounding box center [1416, 85] width 237 height 33
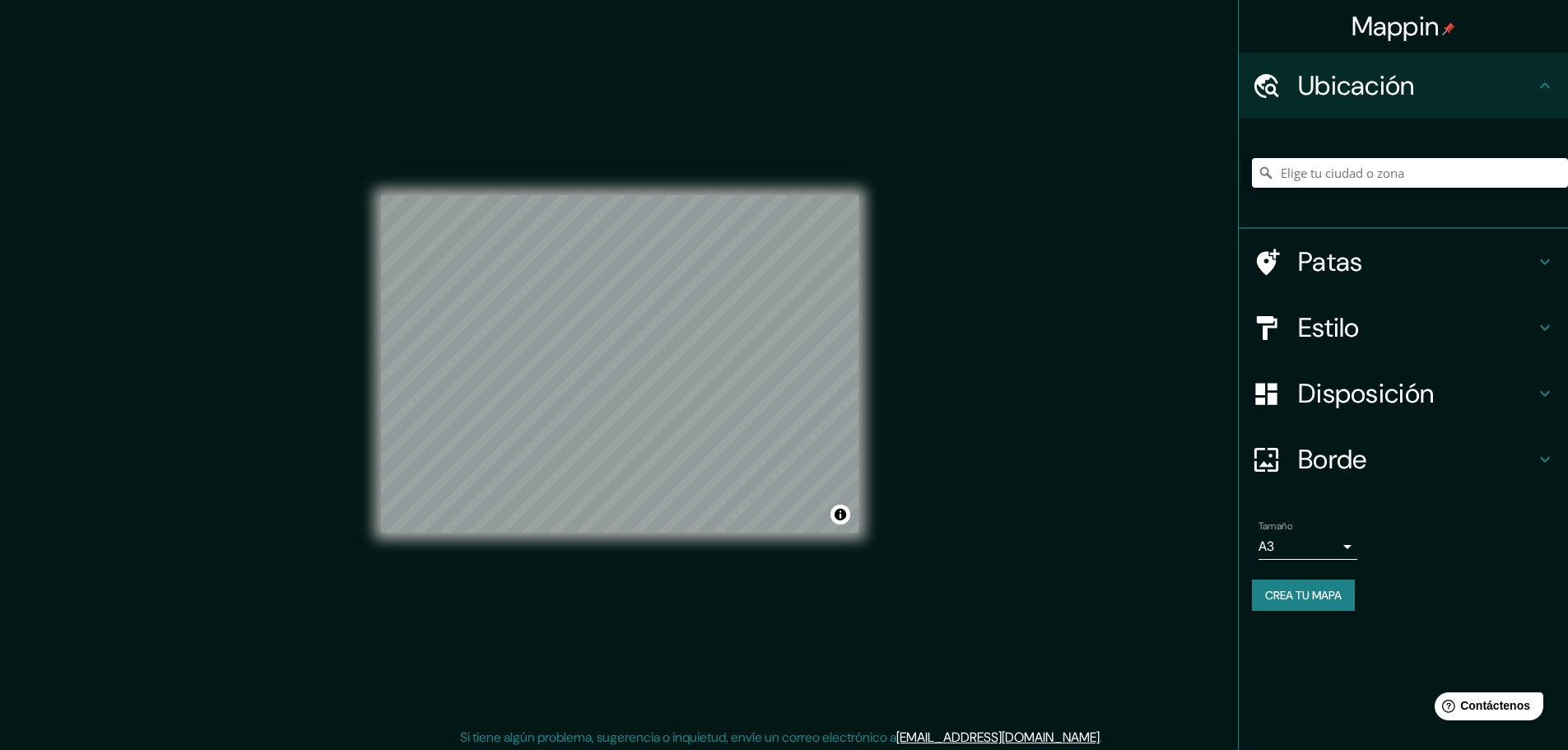
click at [1477, 101] on h4 "Ubicación" at bounding box center [1416, 85] width 237 height 33
click at [1478, 249] on h4 "Patas" at bounding box center [1416, 261] width 237 height 33
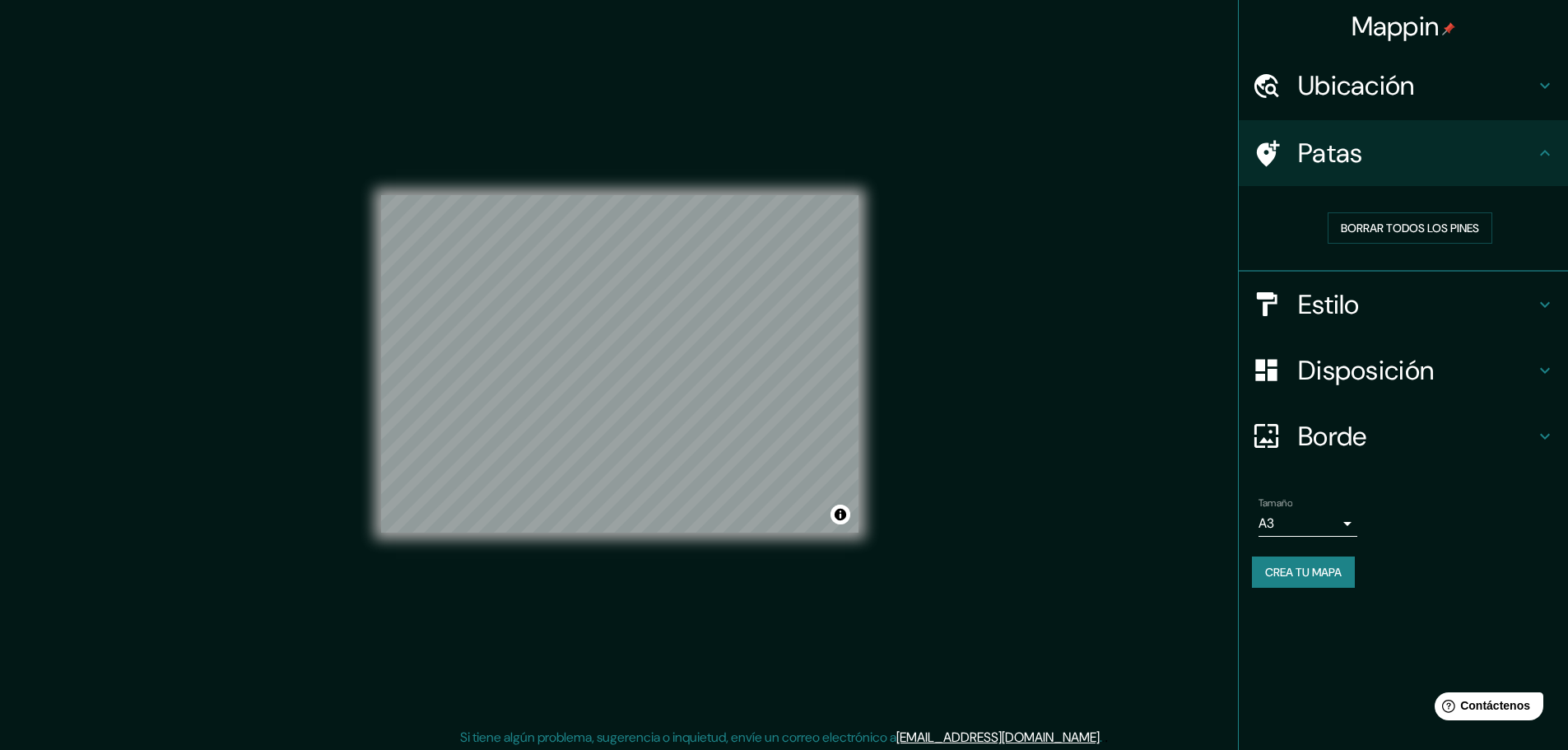
click at [1503, 298] on h4 "Estilo" at bounding box center [1416, 304] width 237 height 33
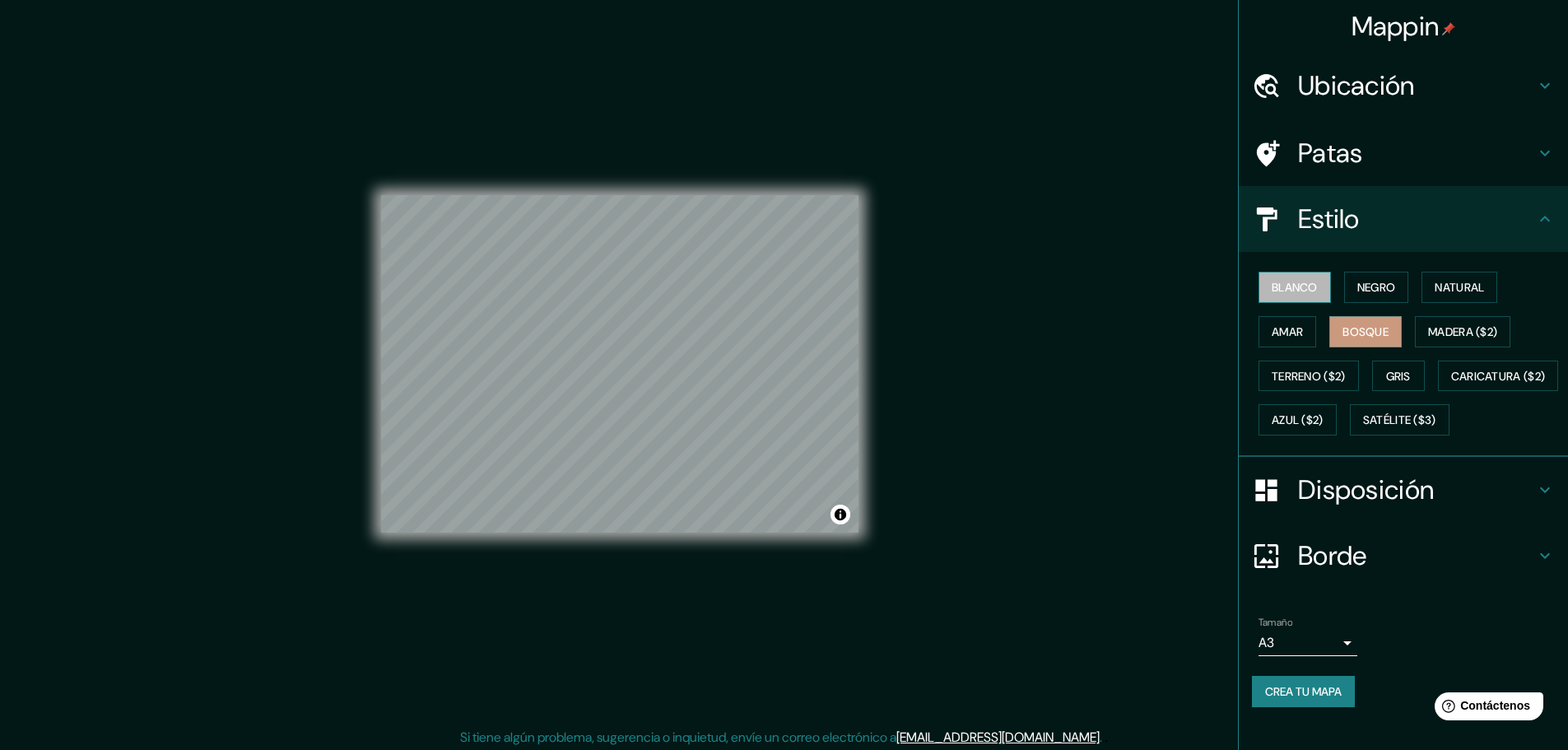
click at [1304, 292] on font "Blanco" at bounding box center [1294, 287] width 46 height 15
click at [1360, 284] on font "Negro" at bounding box center [1376, 287] width 39 height 15
click at [1308, 287] on button "Blanco" at bounding box center [1294, 288] width 72 height 32
click at [1375, 287] on font "Negro" at bounding box center [1376, 287] width 39 height 15
click at [1436, 288] on font "Natural" at bounding box center [1459, 287] width 50 height 15
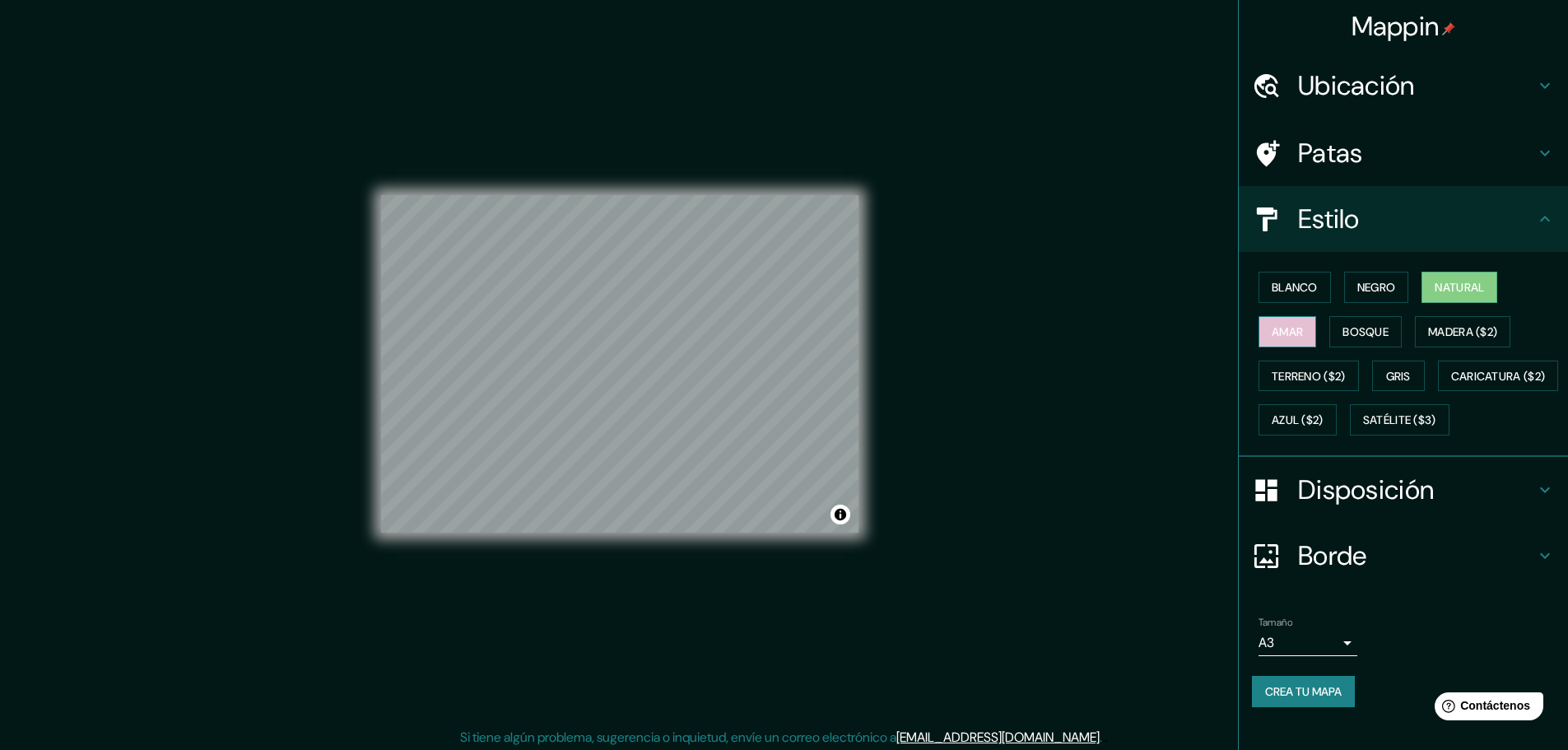
click at [1289, 331] on font "Amar" at bounding box center [1287, 331] width 32 height 15
click at [1342, 338] on font "Bosque" at bounding box center [1365, 331] width 46 height 15
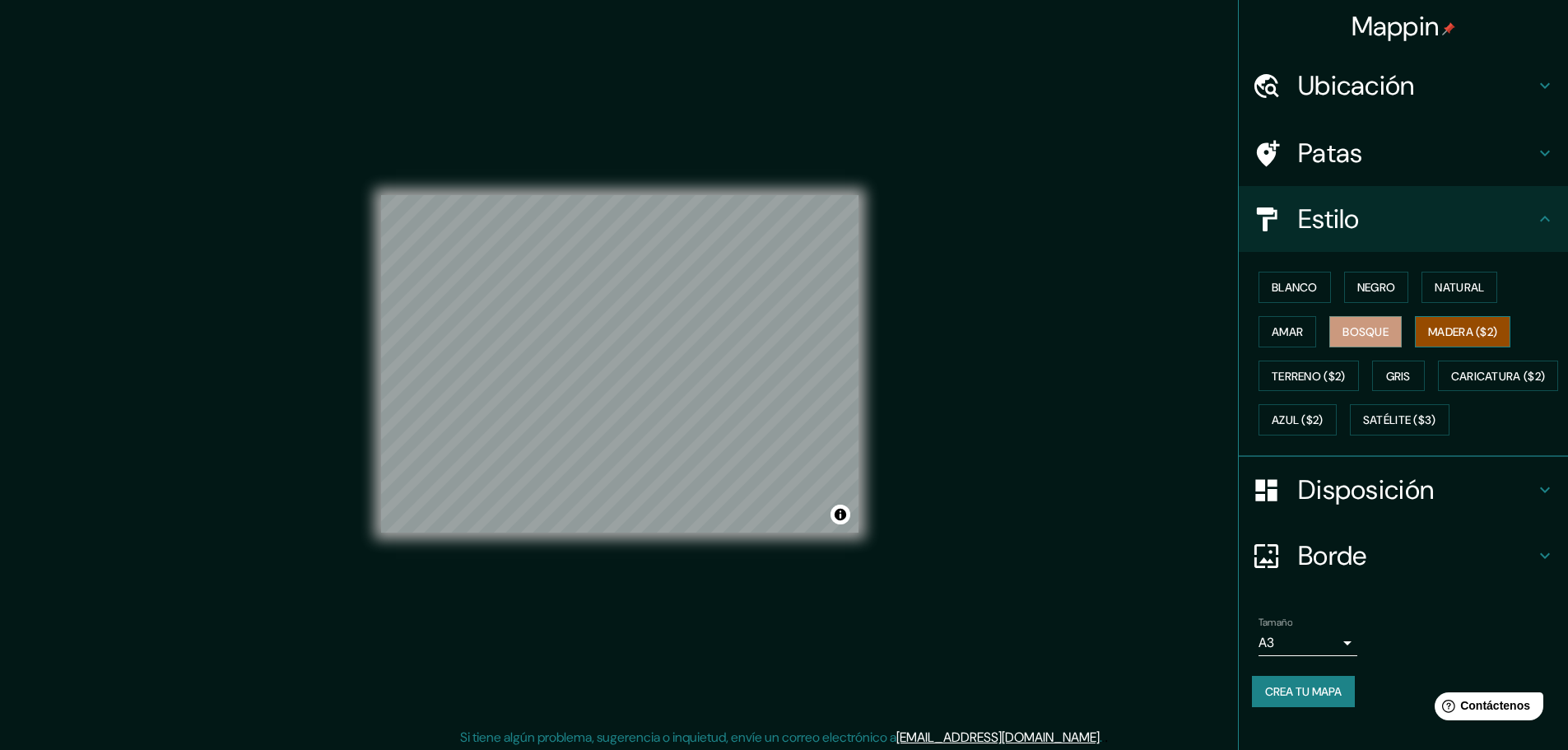
click at [1428, 327] on font "Madera ($2)" at bounding box center [1463, 331] width 69 height 15
click at [1302, 376] on font "Terreno ($2)" at bounding box center [1308, 376] width 74 height 15
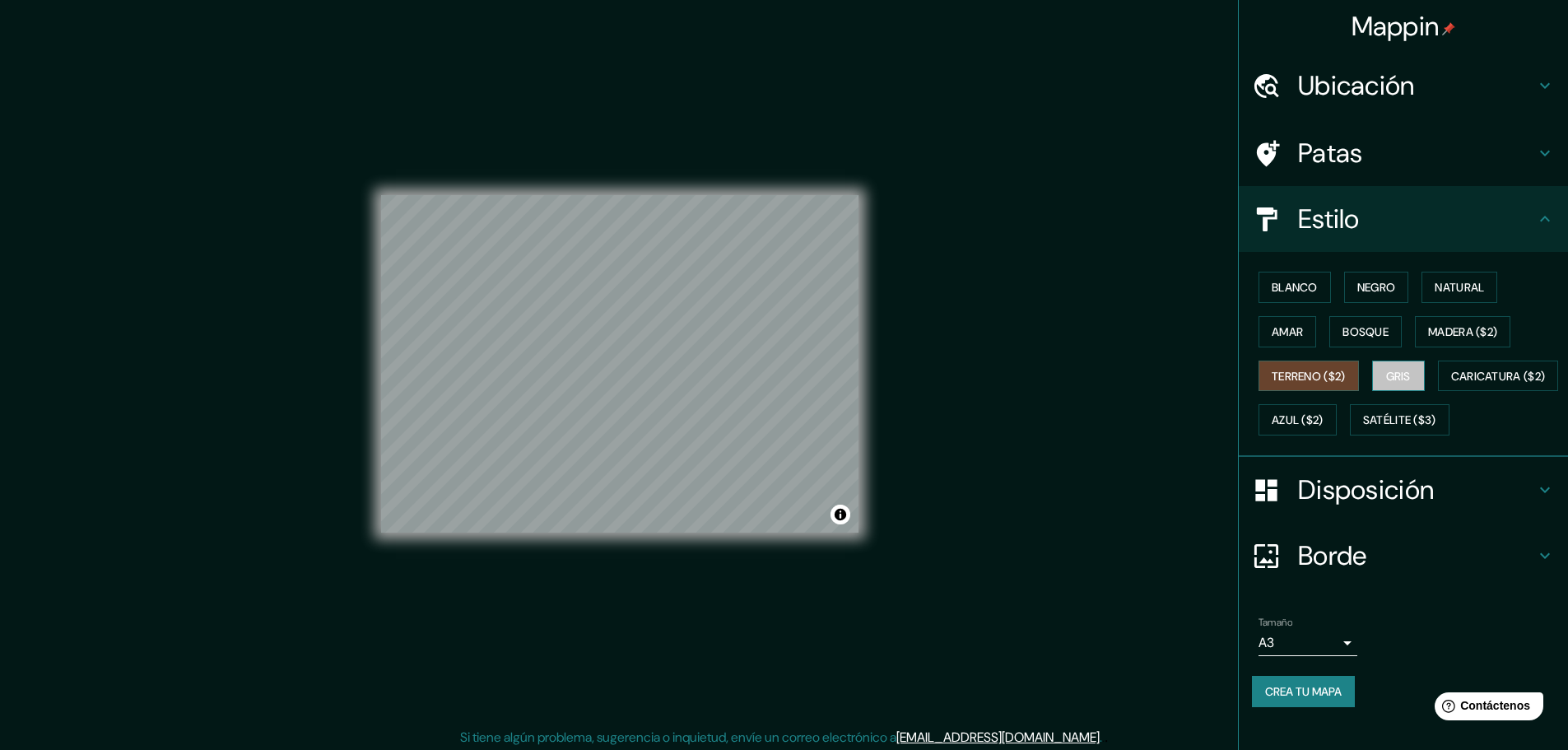
click at [1386, 369] on font "Gris" at bounding box center [1397, 376] width 25 height 15
click at [1451, 384] on font "Caricatura ($2)" at bounding box center [1498, 376] width 94 height 15
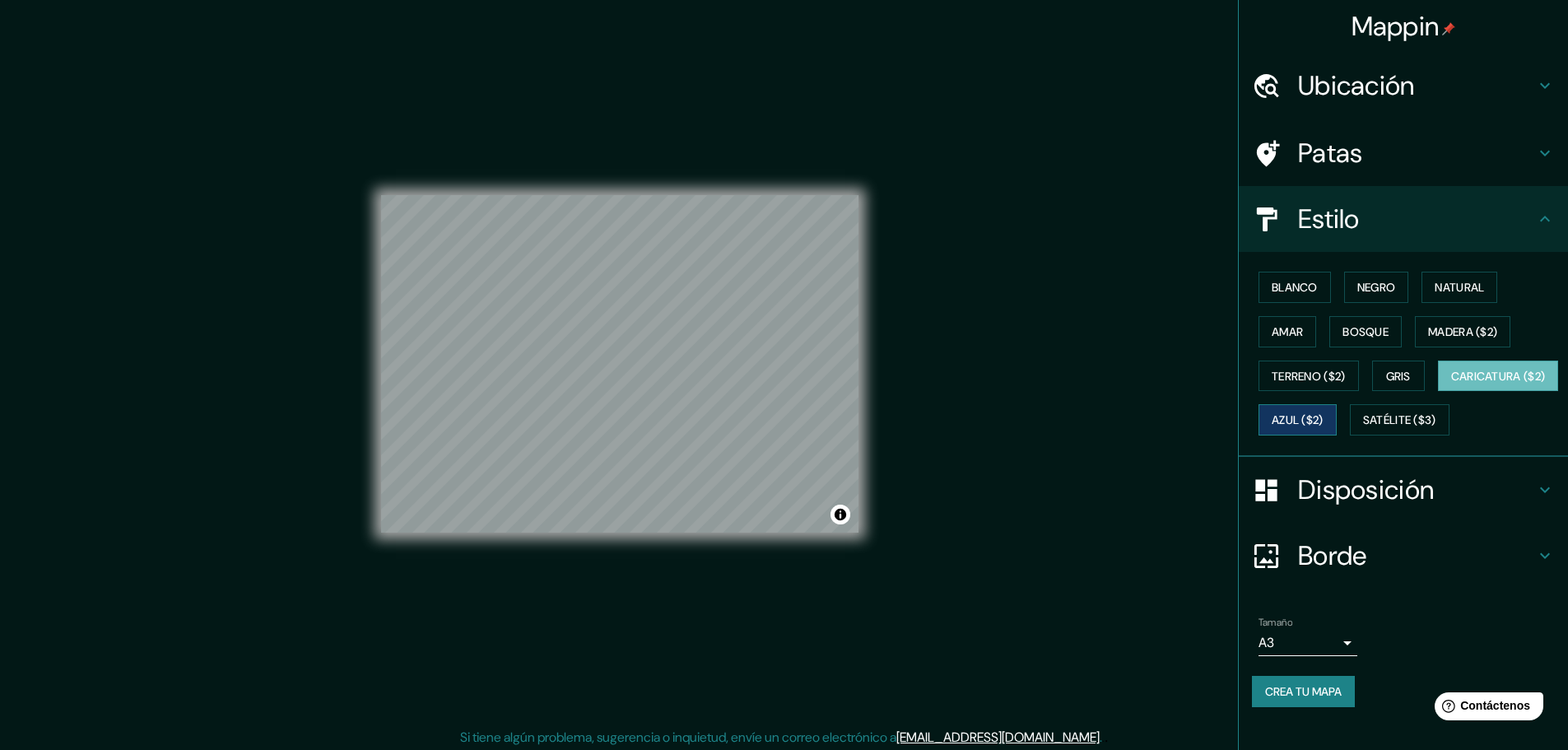
click at [1323, 416] on font "Azul ($2)" at bounding box center [1297, 421] width 52 height 15
click at [1451, 384] on font "Caricatura ($2)" at bounding box center [1498, 376] width 94 height 15
click at [1337, 424] on button "Azul ($2)" at bounding box center [1297, 420] width 78 height 32
click at [1363, 429] on font "Satélite ($3)" at bounding box center [1399, 421] width 73 height 15
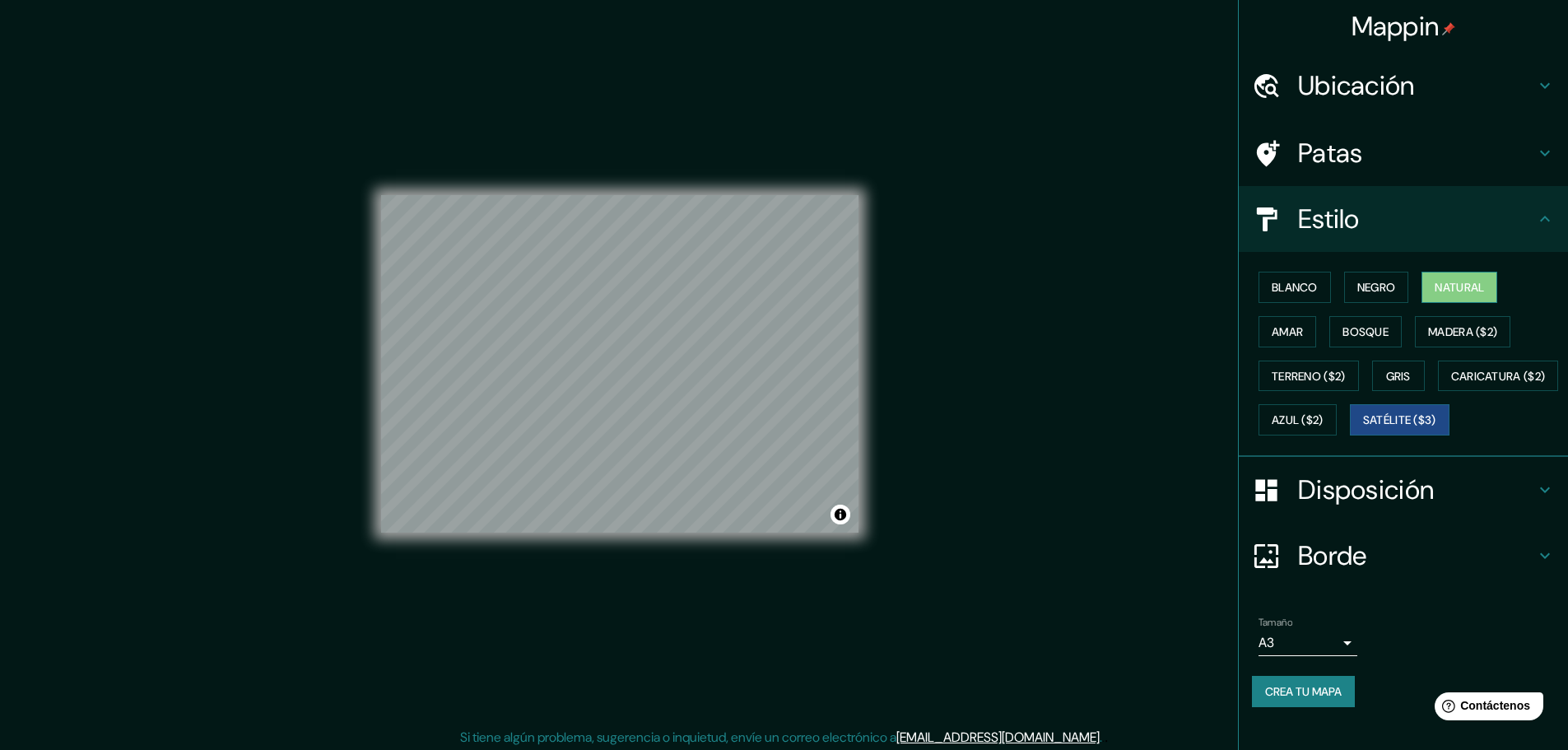
click at [1442, 288] on font "Natural" at bounding box center [1459, 287] width 50 height 15
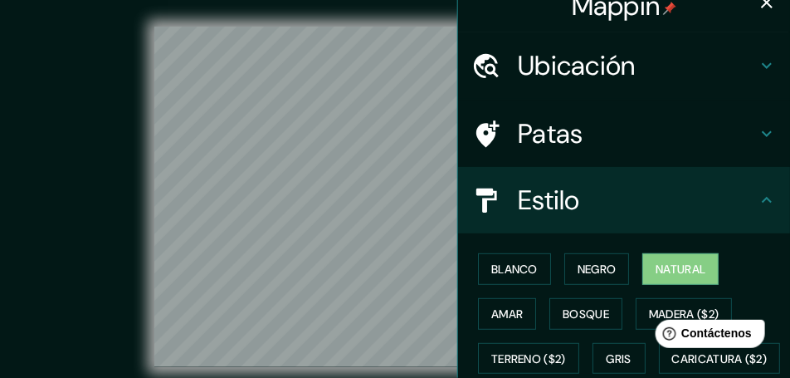
scroll to position [21, 0]
click at [768, 2] on icon "button" at bounding box center [767, 3] width 20 height 20
